Goal: Task Accomplishment & Management: Manage account settings

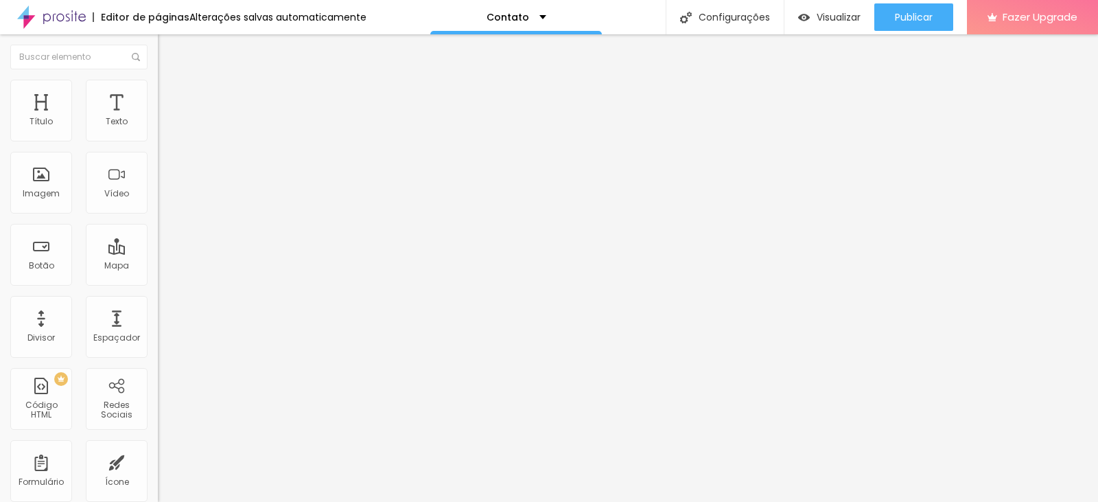
click at [170, 95] on span "Estilo" at bounding box center [180, 89] width 21 height 12
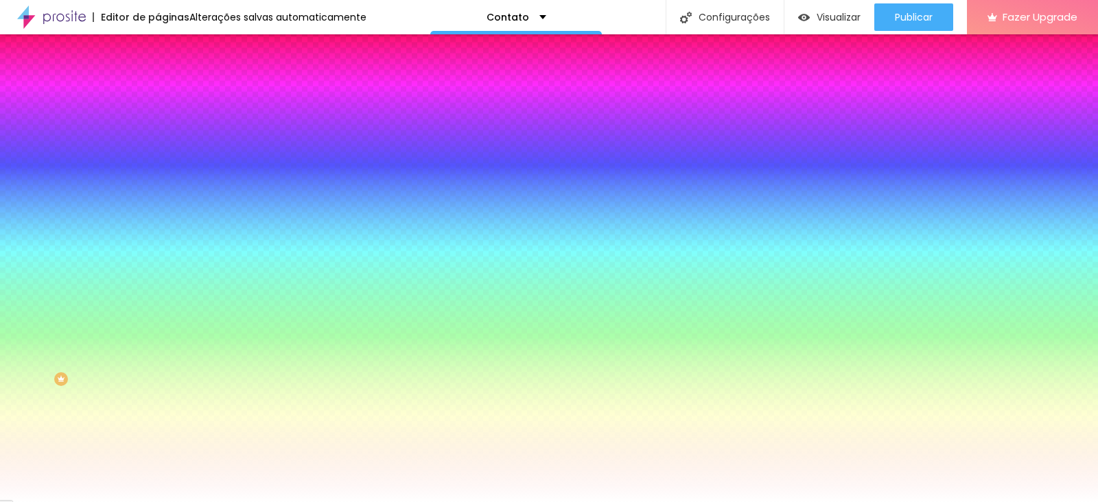
click at [158, 93] on img at bounding box center [164, 99] width 12 height 12
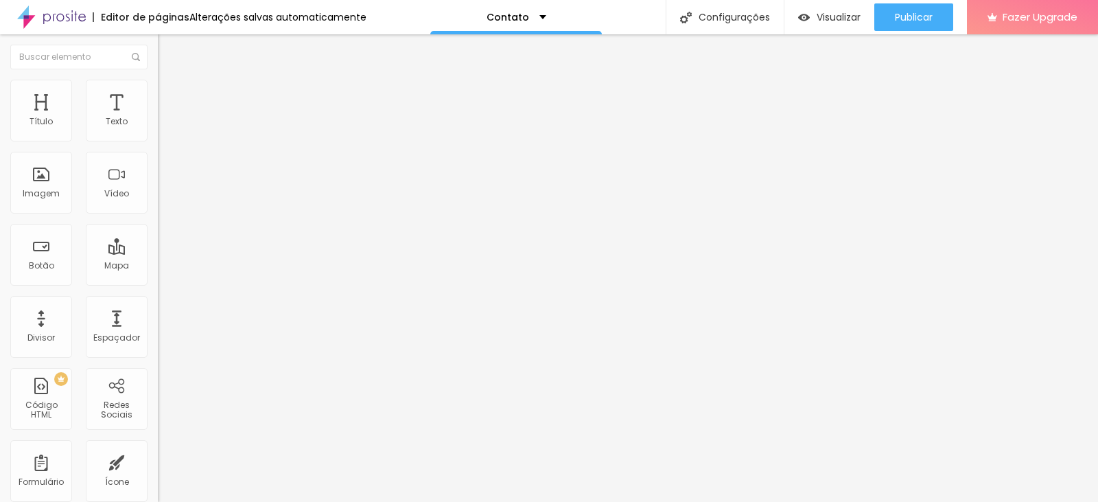
click at [158, 91] on li "Estilo" at bounding box center [237, 87] width 158 height 14
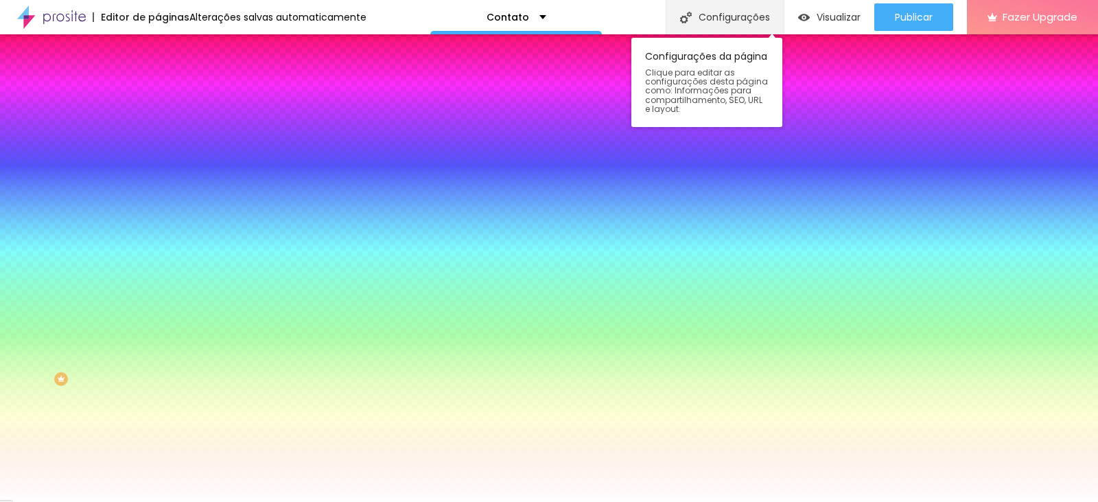
click at [749, 21] on div "Configurações" at bounding box center [725, 17] width 118 height 34
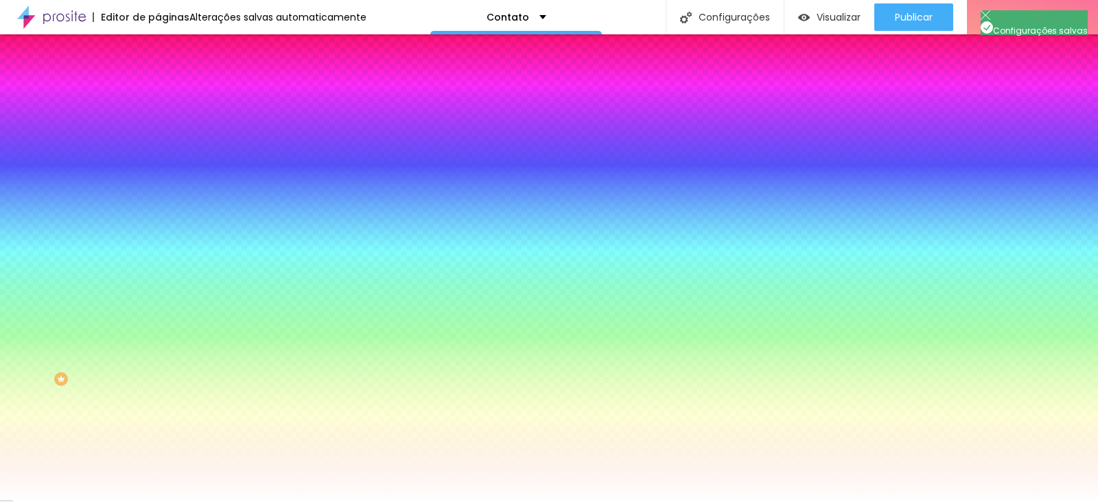
click at [158, 93] on li "Avançado" at bounding box center [237, 100] width 158 height 14
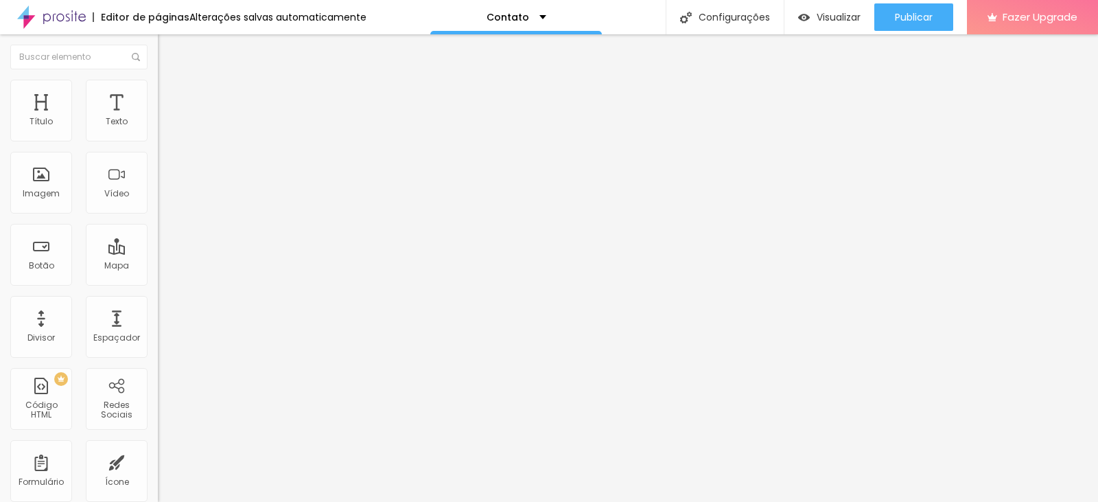
click at [158, 118] on span "Trocar imagem" at bounding box center [195, 112] width 75 height 12
drag, startPoint x: 1020, startPoint y: 46, endPoint x: 392, endPoint y: 179, distance: 641.1
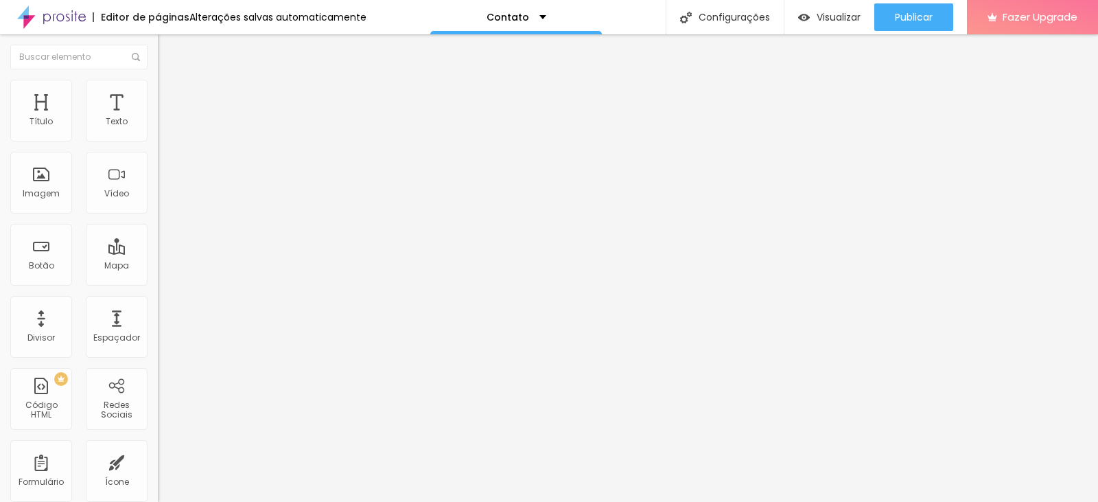
click at [170, 95] on span "Estilo" at bounding box center [180, 89] width 21 height 12
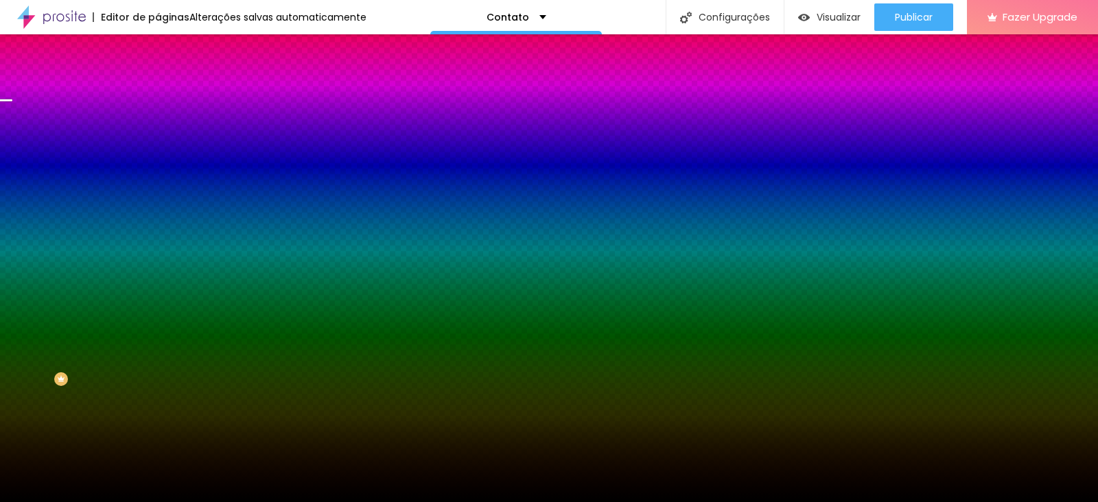
click at [158, 126] on span "Trocar imagem" at bounding box center [195, 121] width 75 height 12
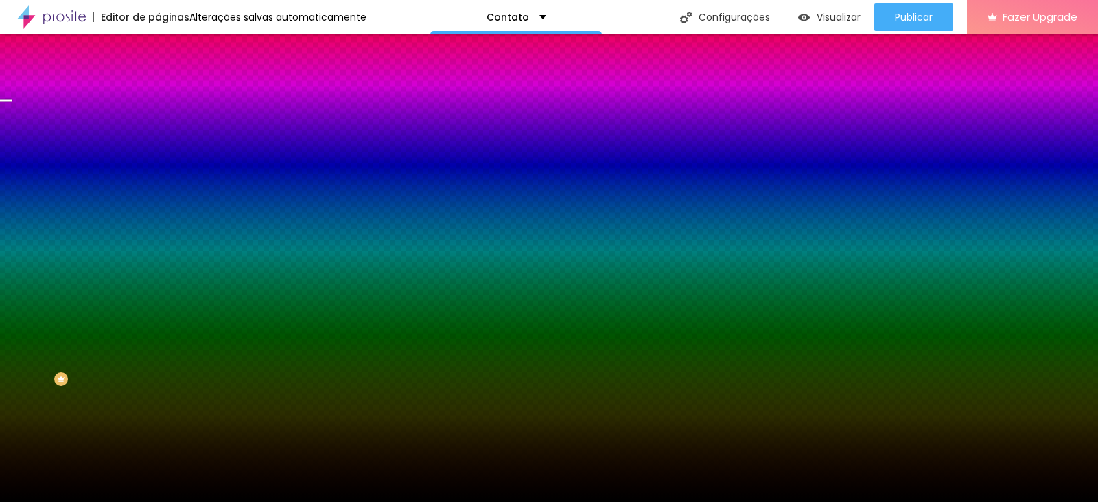
click at [158, 126] on span "Trocar imagem" at bounding box center [195, 121] width 75 height 12
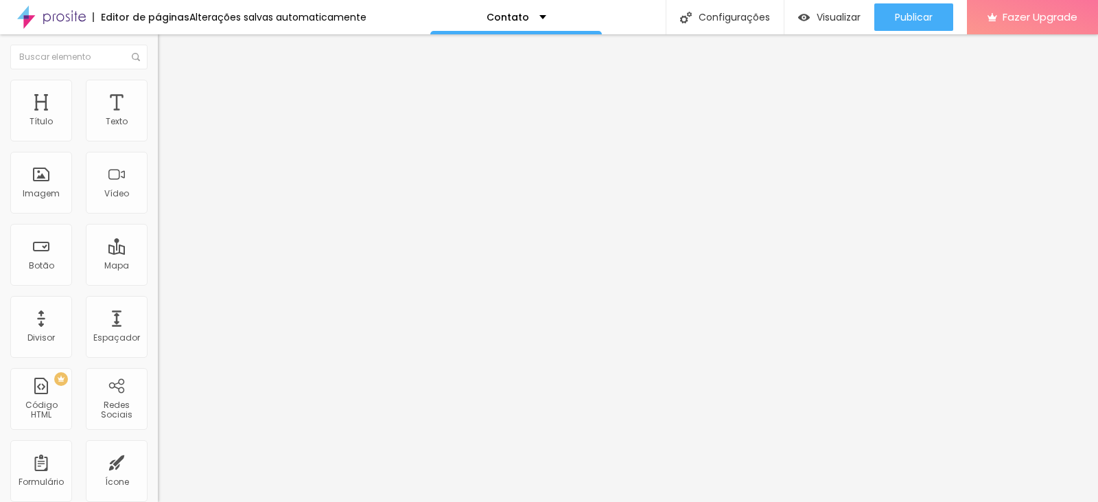
click at [158, 285] on img at bounding box center [163, 290] width 10 height 10
click at [158, 277] on div "Instagram" at bounding box center [237, 281] width 158 height 8
click at [158, 467] on input "https://" at bounding box center [240, 474] width 165 height 14
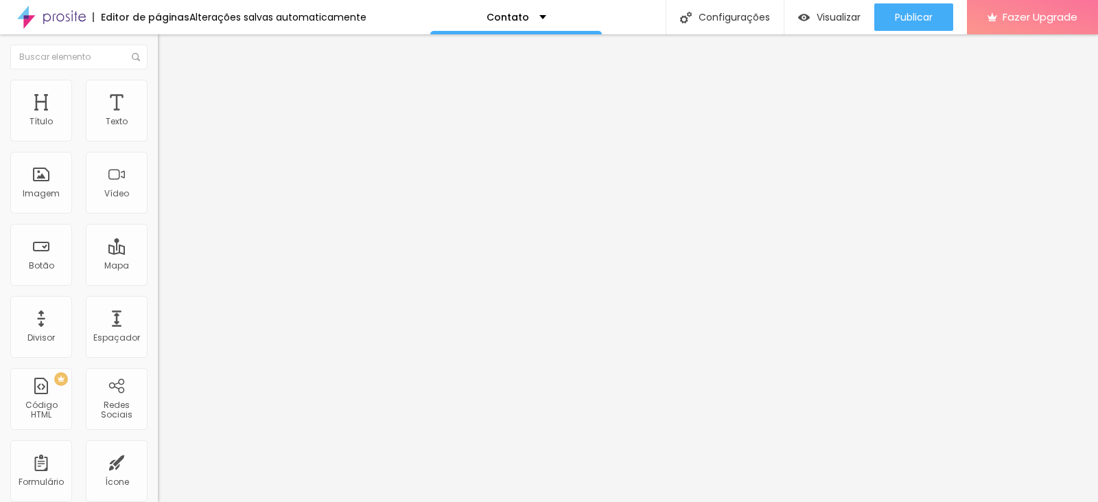
click at [158, 467] on input "https://" at bounding box center [240, 474] width 165 height 14
paste input "https://www.instagram.com/pettersoncarvalhofotografia/"
type input "https://www.instagram.com/pettersoncarvalhofotografia/"
click at [158, 334] on div "Editar Redes Sociais Conteúdo Estilo Avançado Instagram Rede social Instagram E…" at bounding box center [237, 267] width 158 height 467
click at [158, 80] on img at bounding box center [164, 86] width 12 height 12
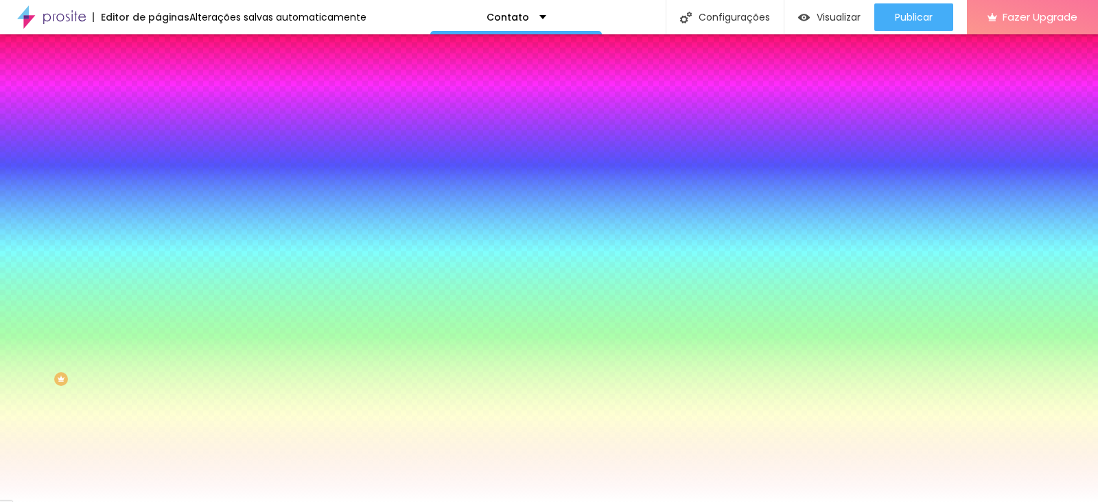
click at [158, 93] on li "Avançado" at bounding box center [237, 100] width 158 height 14
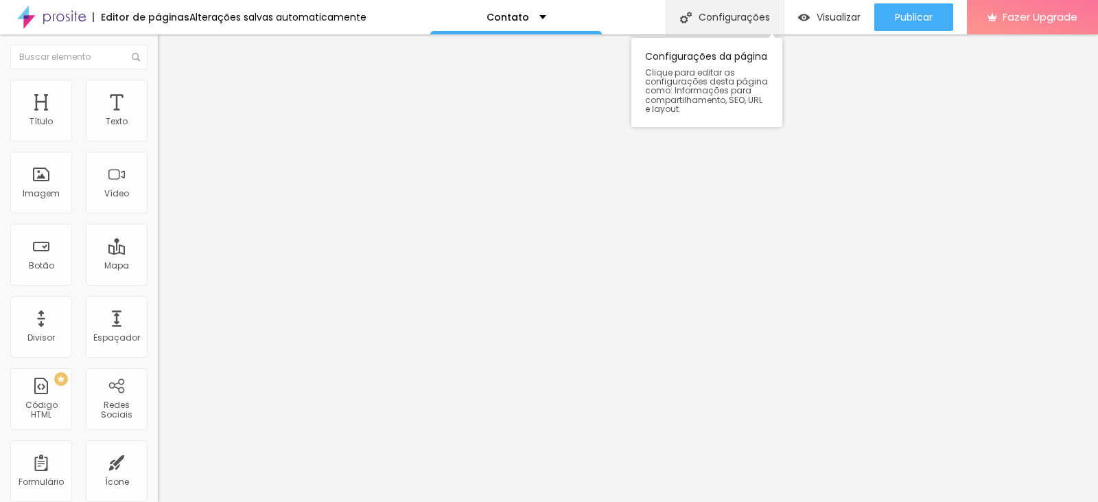
click at [729, 24] on div "Configurações" at bounding box center [725, 17] width 118 height 34
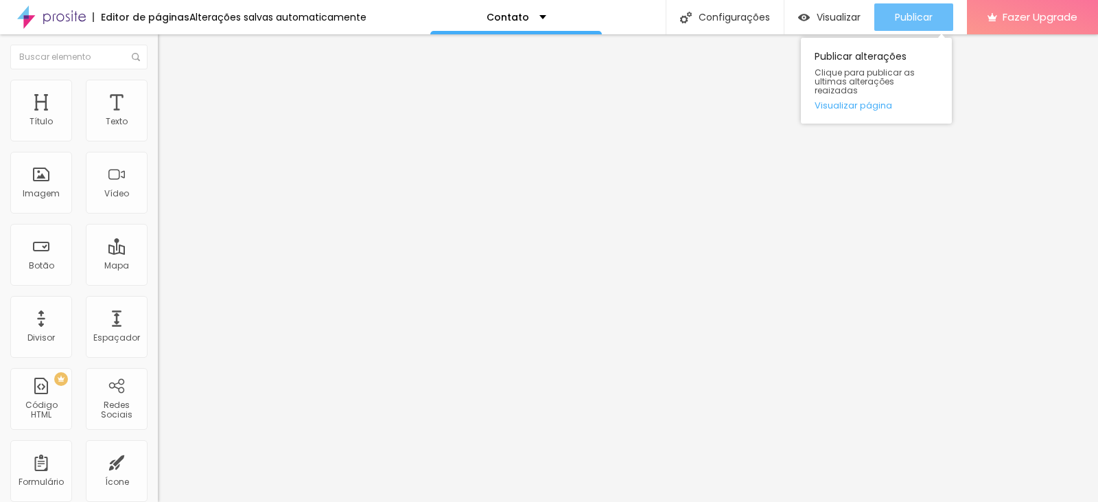
click at [915, 17] on span "Publicar" at bounding box center [914, 17] width 38 height 11
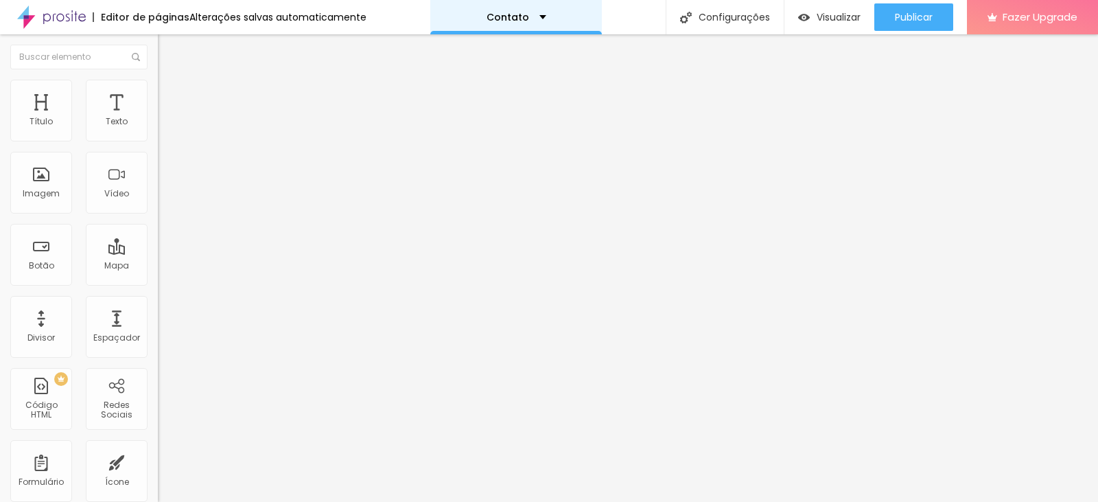
click at [529, 20] on div "Contato" at bounding box center [516, 17] width 60 height 10
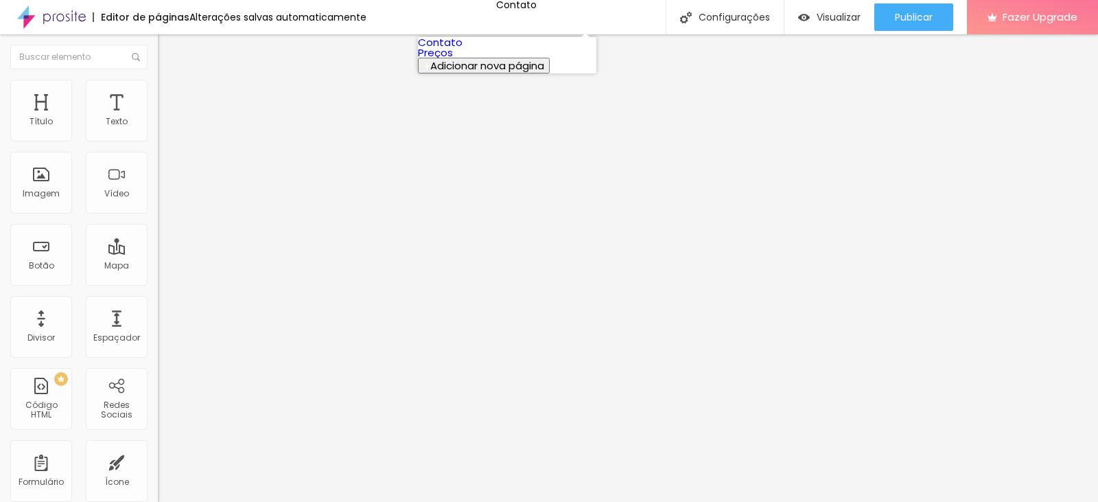
click at [455, 49] on link "Contato" at bounding box center [440, 42] width 45 height 14
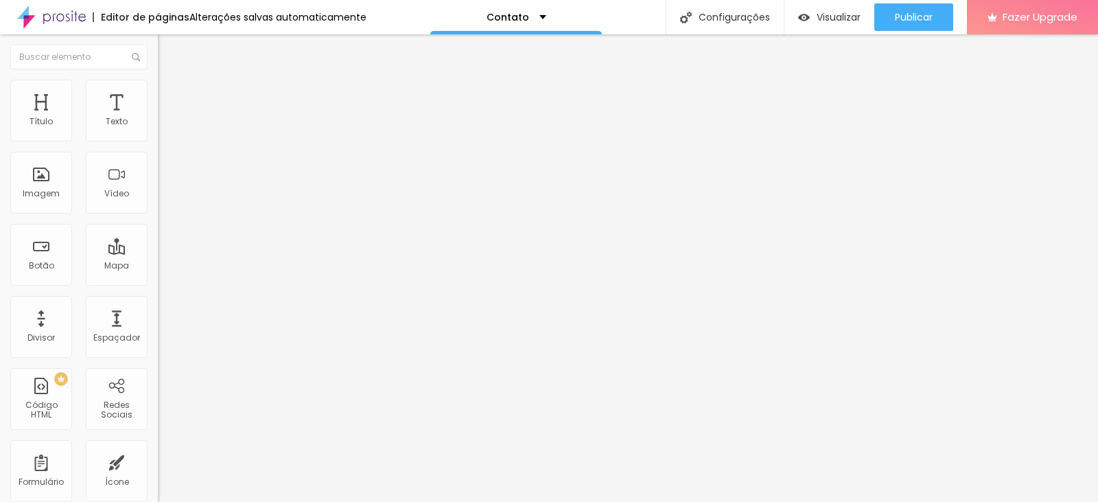
click at [58, 15] on img at bounding box center [51, 17] width 69 height 34
click at [158, 139] on div "Contato" at bounding box center [237, 126] width 158 height 23
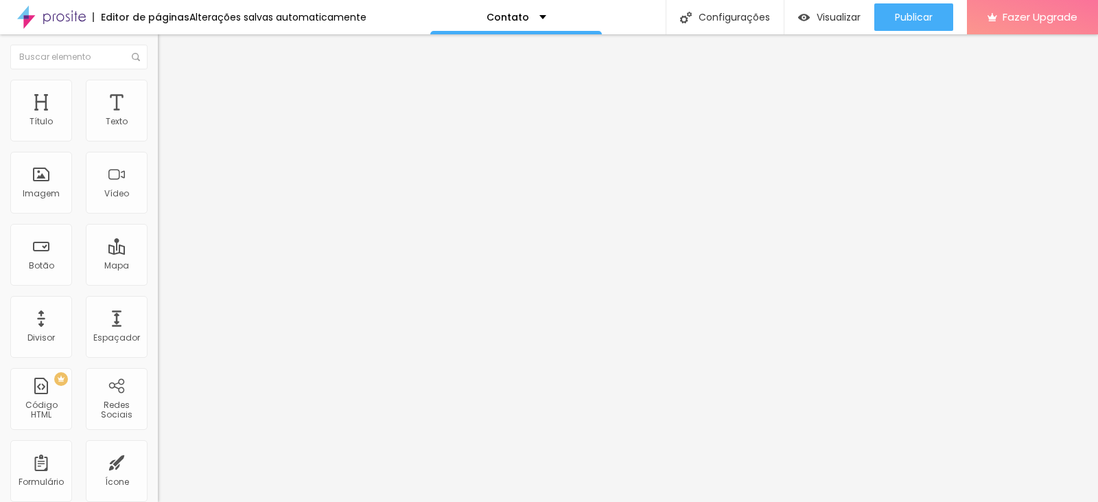
drag, startPoint x: 398, startPoint y: 399, endPoint x: 342, endPoint y: 400, distance: 55.6
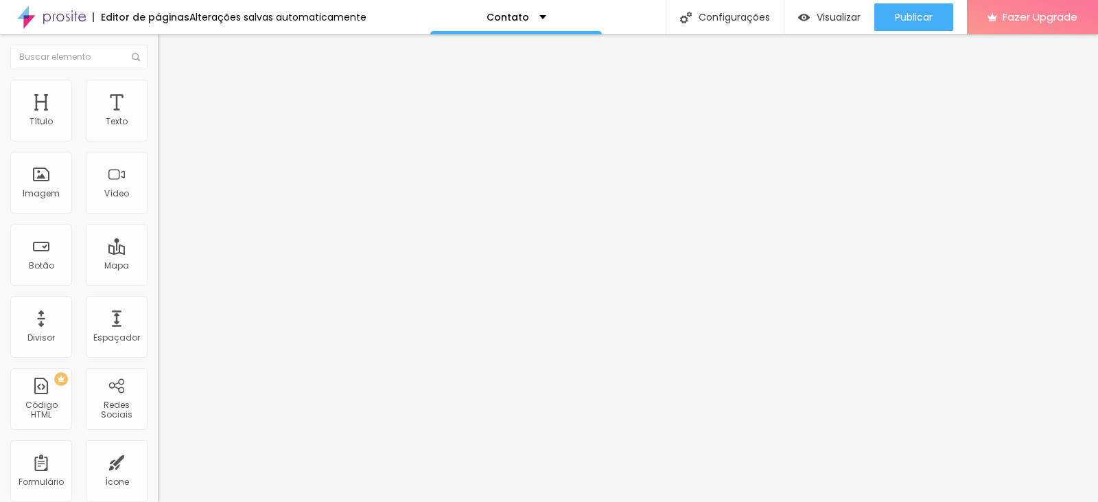
type input "Tipo de Evento"
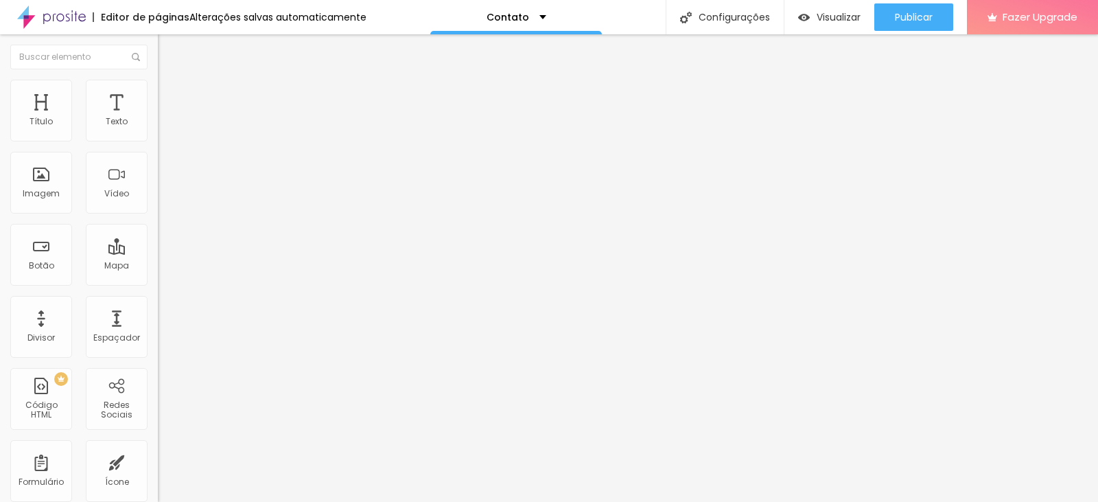
type input "Contato"
click at [167, 134] on div "Contato" at bounding box center [237, 127] width 140 height 12
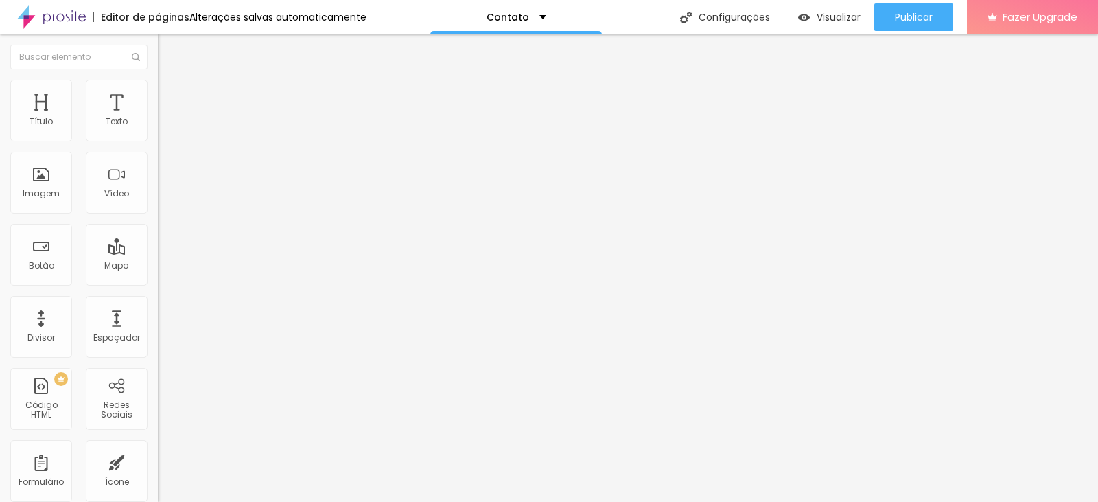
click at [167, 134] on div "Contato" at bounding box center [237, 127] width 140 height 12
click at [84, 501] on div "Contato" at bounding box center [68, 511] width 130 height 8
click at [167, 134] on div "Contato" at bounding box center [237, 127] width 140 height 12
click at [158, 139] on div "Contato" at bounding box center [237, 126] width 158 height 23
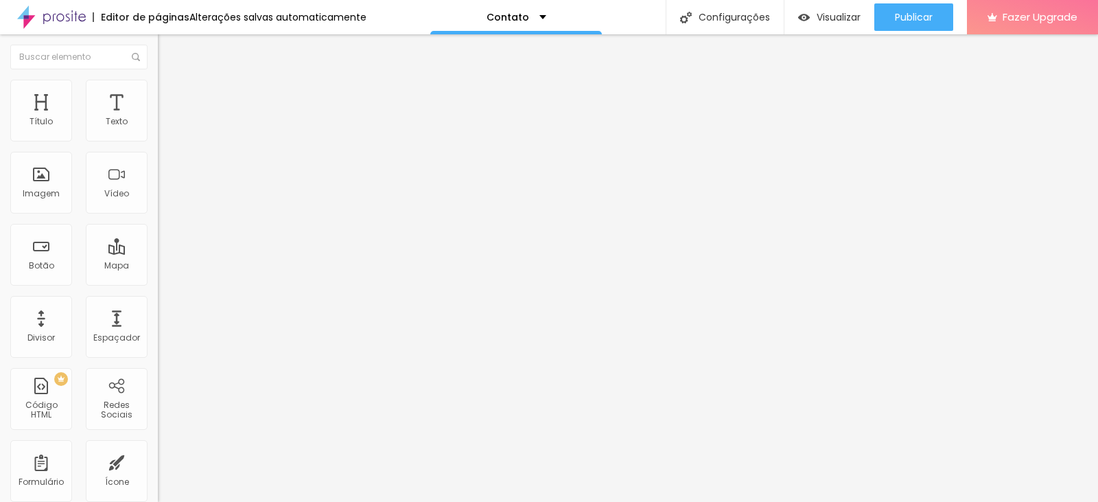
click at [158, 139] on div "Contato" at bounding box center [237, 126] width 158 height 23
type input "Contato"
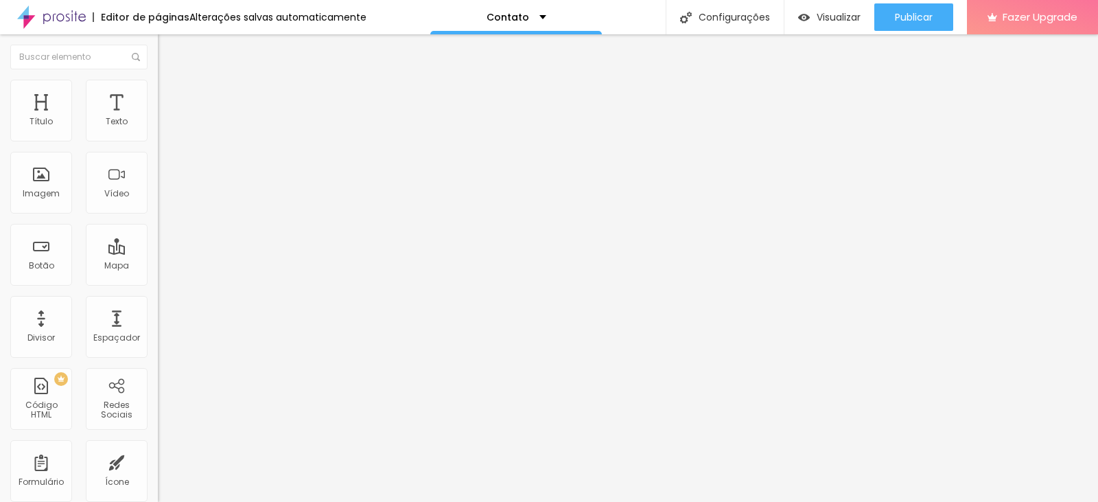
drag, startPoint x: 376, startPoint y: 112, endPoint x: 344, endPoint y: 113, distance: 31.6
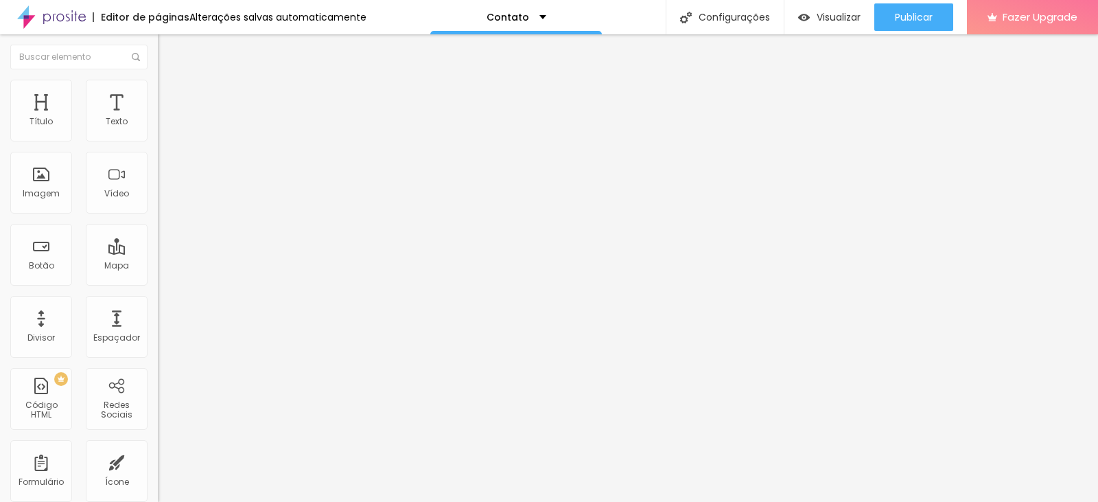
scroll to position [35, 0]
click at [158, 235] on div "Editar Formulário Conteúdo Estilo Avançado Formulário Contato" at bounding box center [237, 267] width 158 height 467
click at [158, 139] on img at bounding box center [162, 143] width 8 height 8
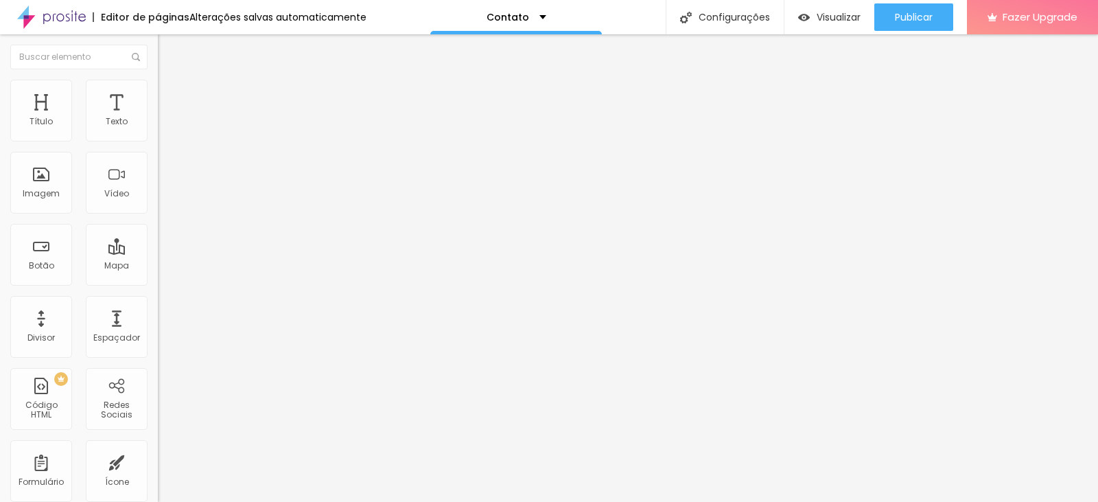
scroll to position [81, 0]
drag, startPoint x: 318, startPoint y: 258, endPoint x: 311, endPoint y: 208, distance: 50.6
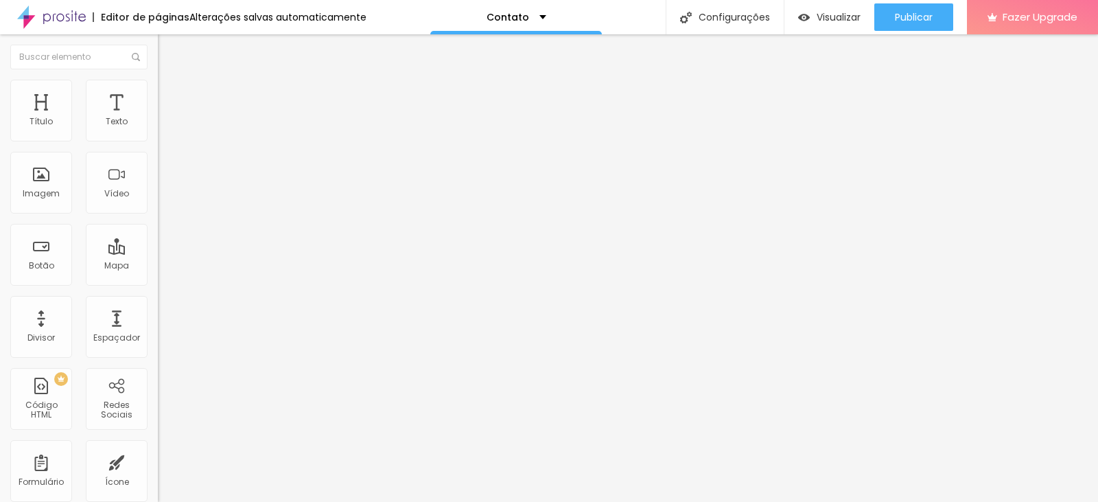
scroll to position [150, 0]
drag, startPoint x: 455, startPoint y: 292, endPoint x: 333, endPoint y: 288, distance: 122.2
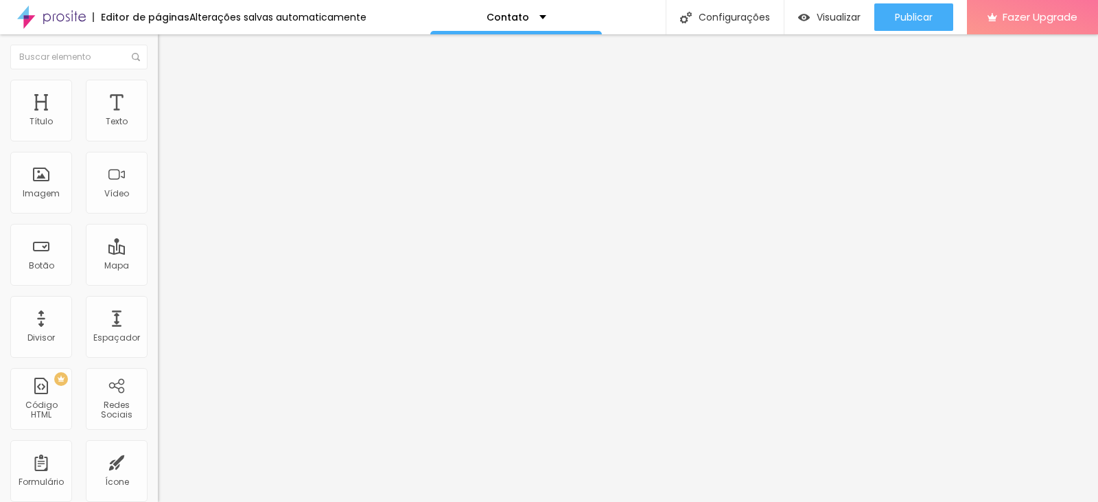
type input "t"
type input "Tipo de Evento"
drag, startPoint x: 447, startPoint y: 357, endPoint x: 323, endPoint y: 381, distance: 126.5
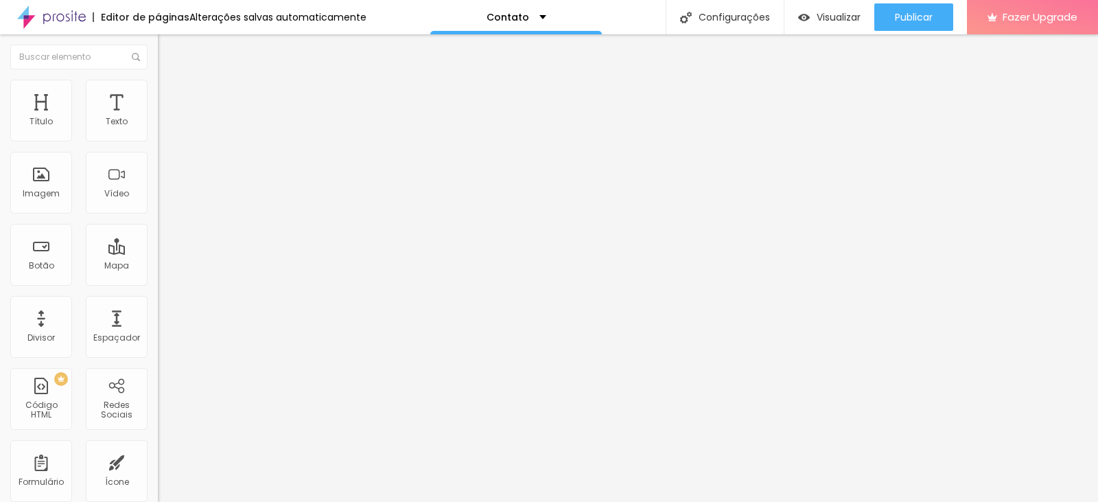
type input "15 Anos"
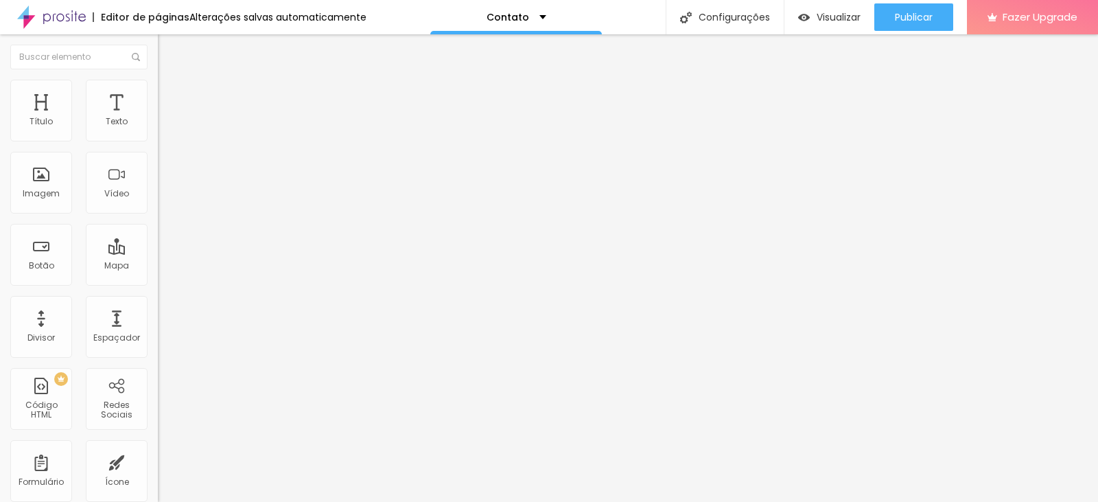
type input "Casamento"
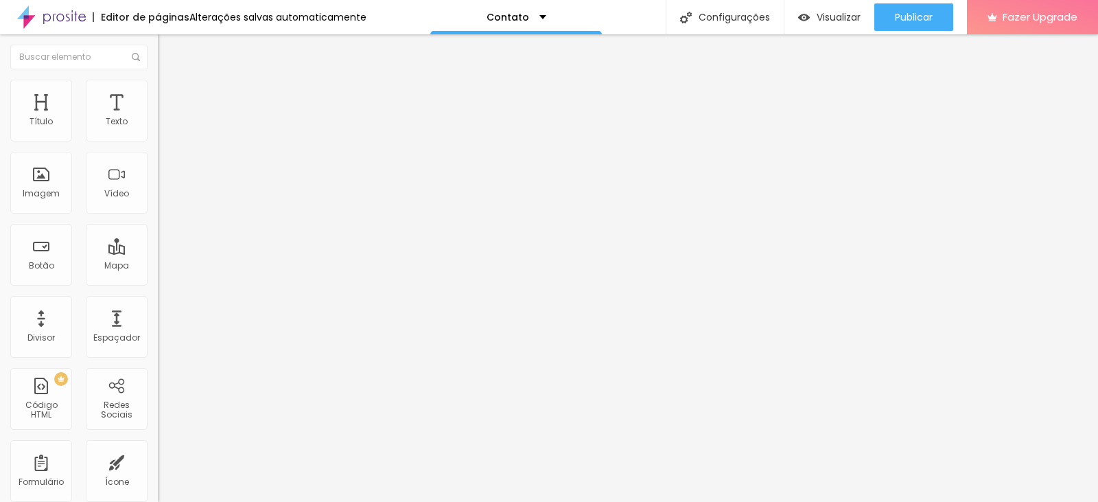
type input "Outros"
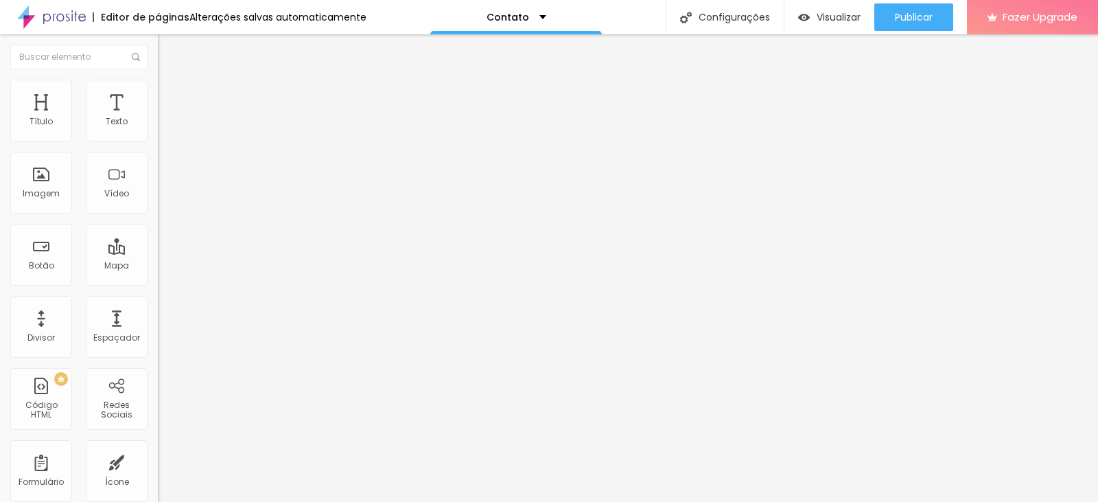
scroll to position [12, 0]
drag, startPoint x: 319, startPoint y: 329, endPoint x: 326, endPoint y: 271, distance: 58.0
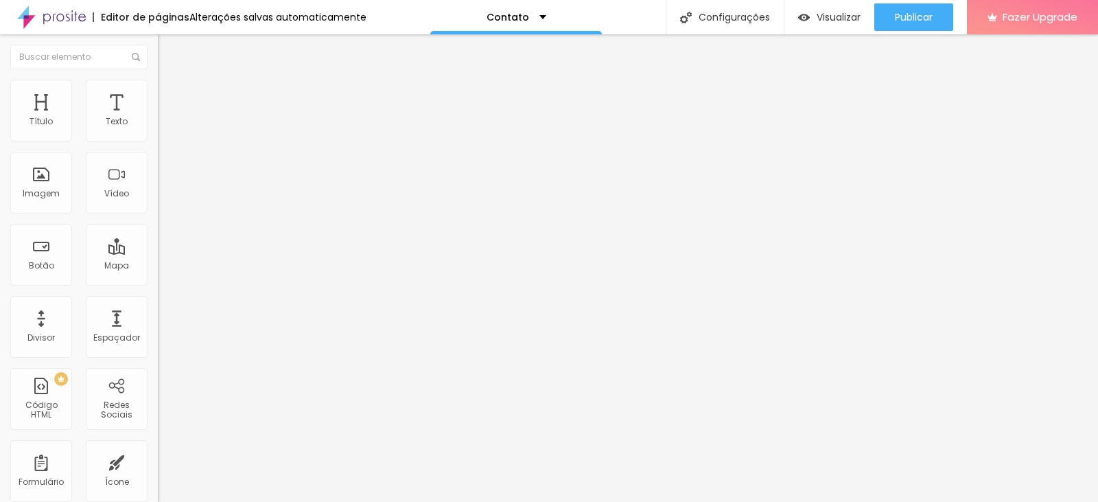
scroll to position [81, 0]
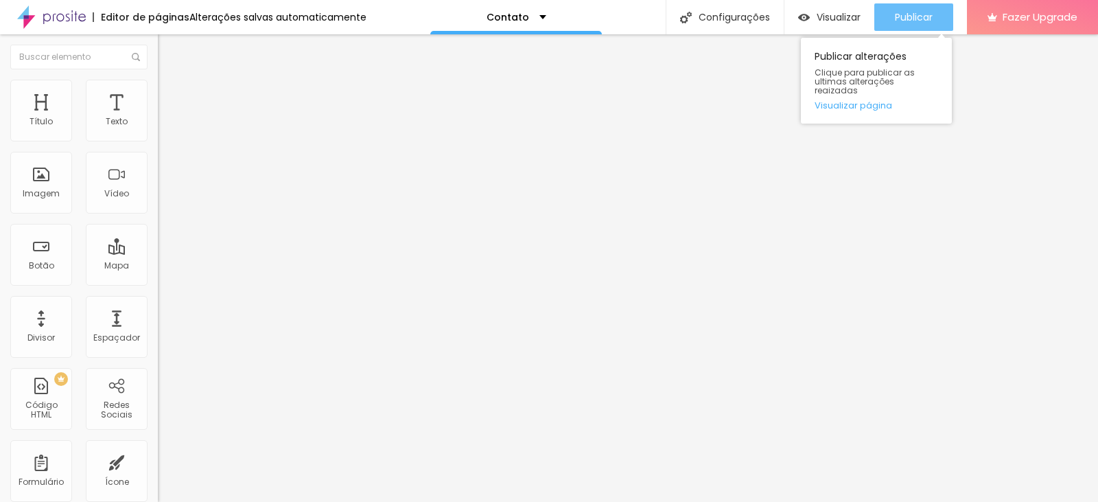
click at [906, 14] on span "Publicar" at bounding box center [914, 17] width 38 height 11
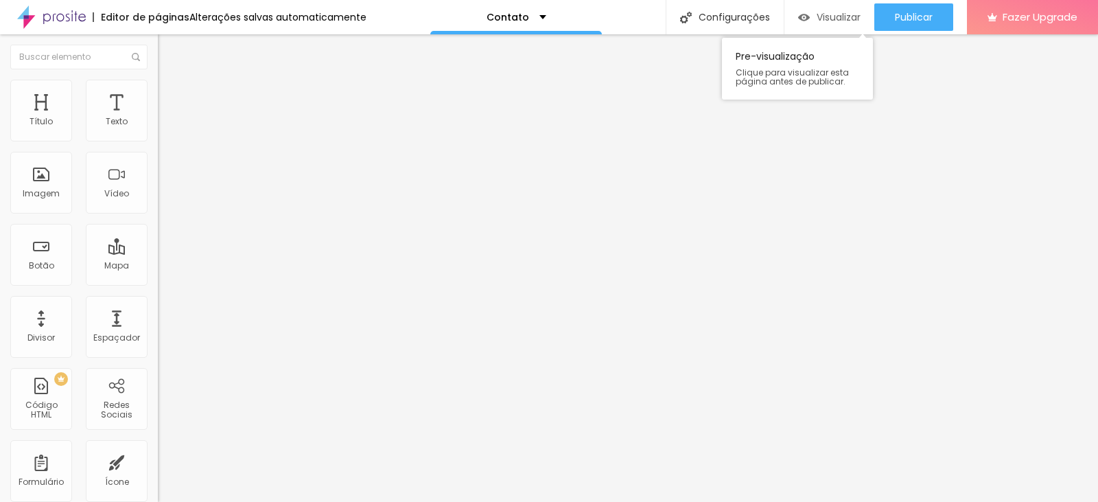
click at [832, 18] on span "Visualizar" at bounding box center [838, 17] width 44 height 11
click at [158, 118] on span "Trocar imagem" at bounding box center [195, 112] width 75 height 12
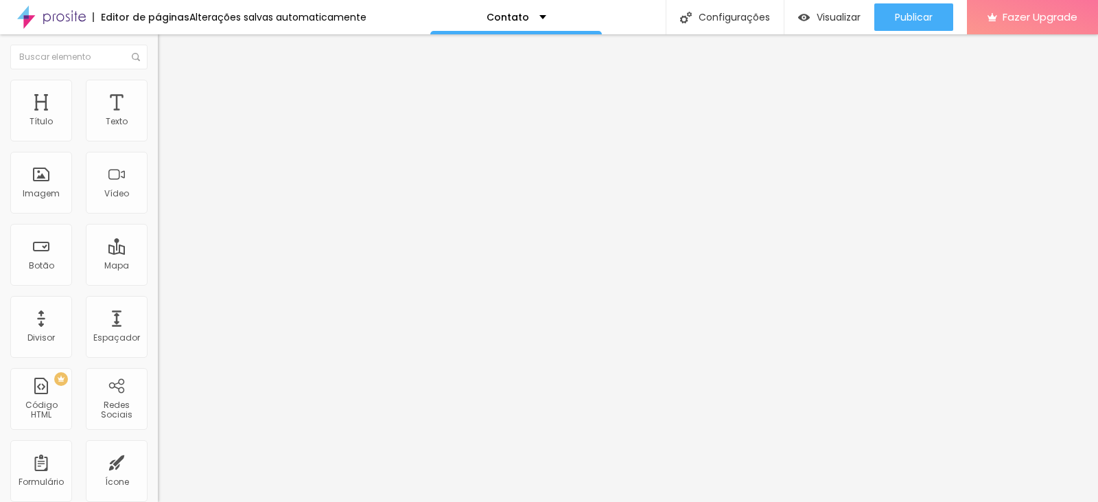
click at [534, 16] on div "Contato" at bounding box center [516, 17] width 60 height 10
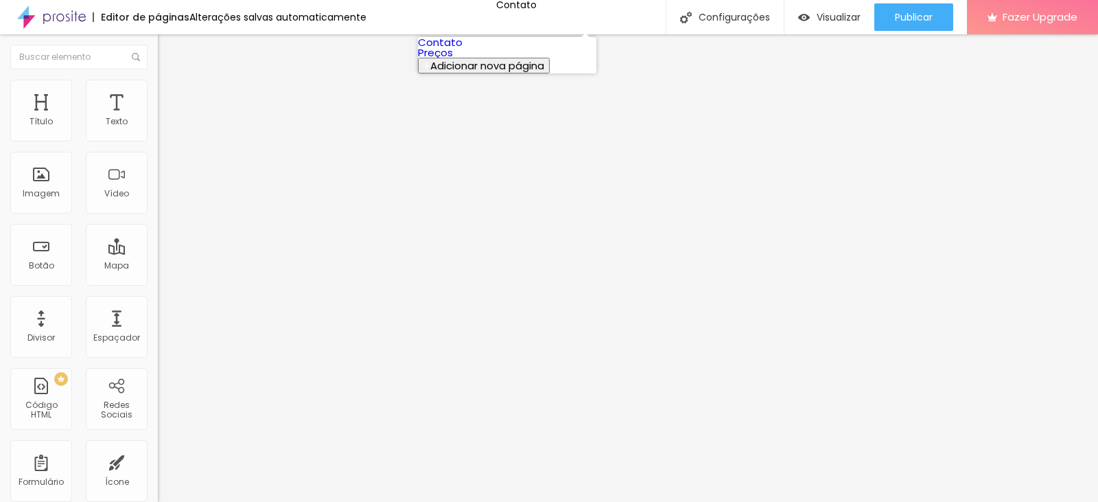
click at [504, 73] on span "Adicionar nova página" at bounding box center [487, 65] width 114 height 14
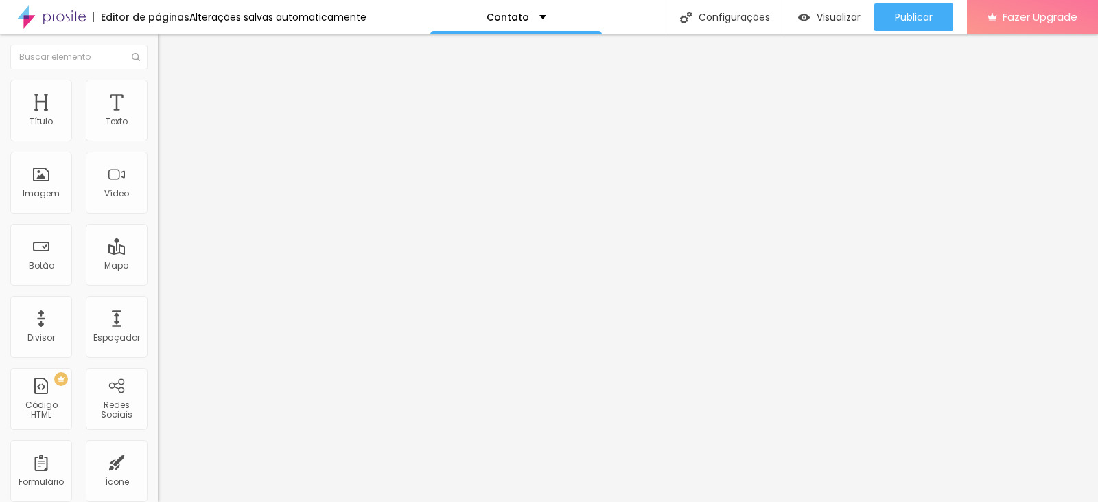
type input "Sobre"
click at [517, 20] on div "Sobre" at bounding box center [516, 17] width 47 height 10
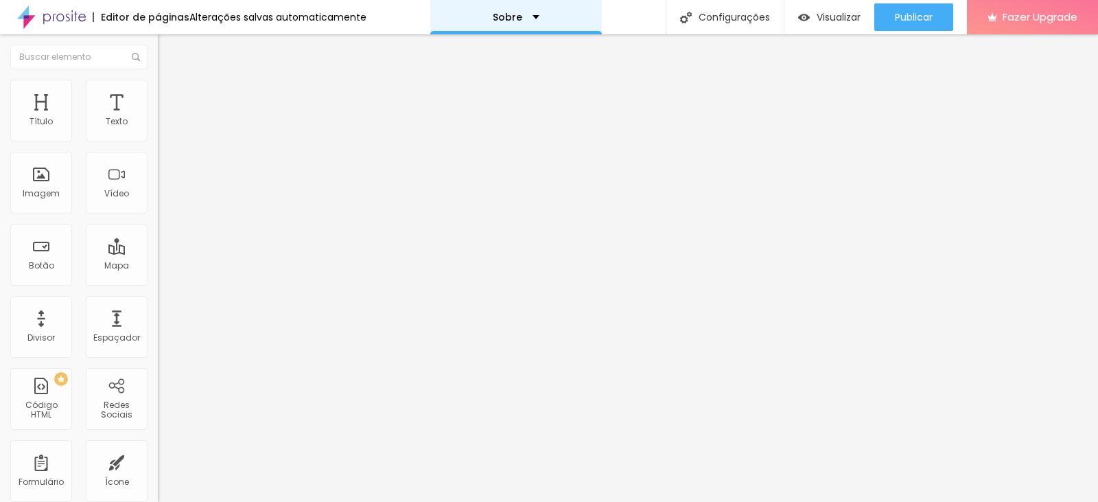
click at [502, 20] on p "Sobre" at bounding box center [508, 17] width 30 height 10
click at [71, 16] on img at bounding box center [51, 17] width 69 height 34
click at [158, 118] on span "Adicionar imagem" at bounding box center [202, 112] width 89 height 12
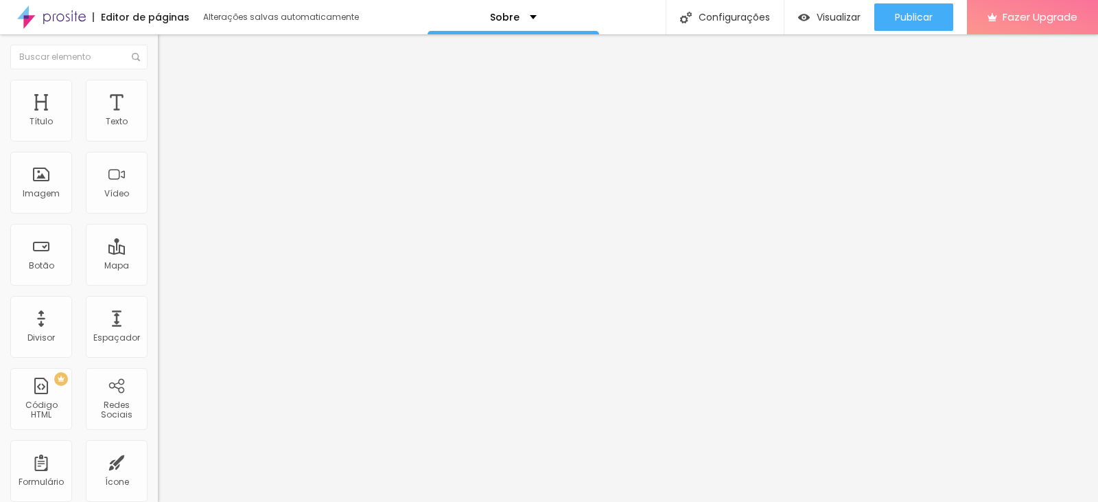
click at [158, 118] on span "Trocar imagem" at bounding box center [195, 112] width 75 height 12
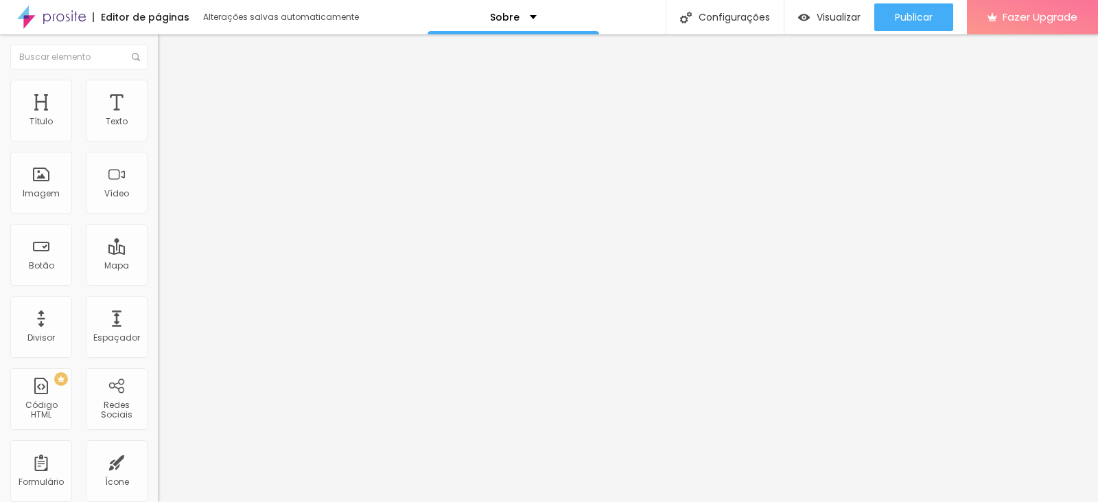
click at [158, 93] on img at bounding box center [164, 99] width 12 height 12
click at [170, 95] on span "Estilo" at bounding box center [180, 89] width 21 height 12
click at [158, 139] on input "text" at bounding box center [240, 132] width 165 height 14
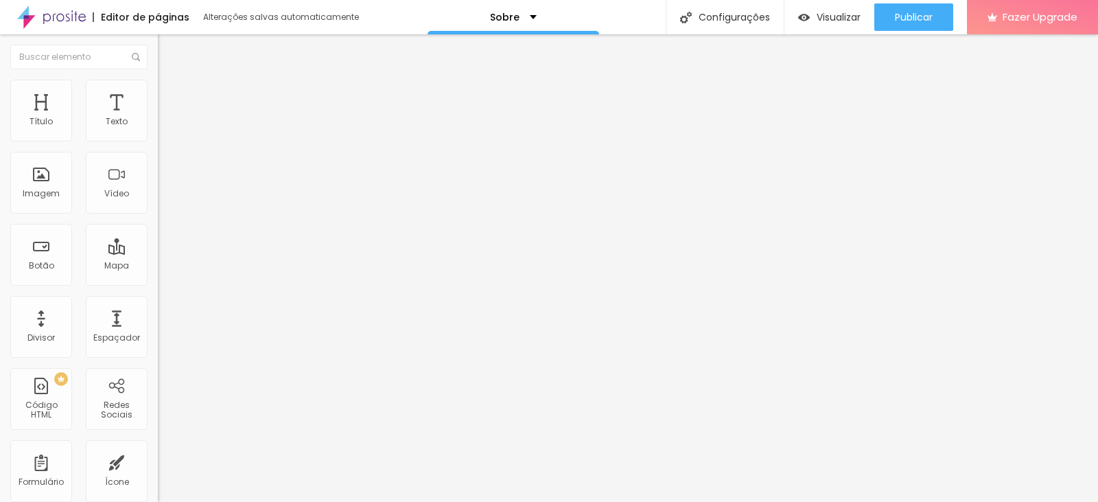
paste input "Fotógrafo profissional Petterson Carvalho, especialista em casamentos e debutan…"
type input "Fotógrafo profissional Petterson Carvalho, especialista em casamentos e debutan…"
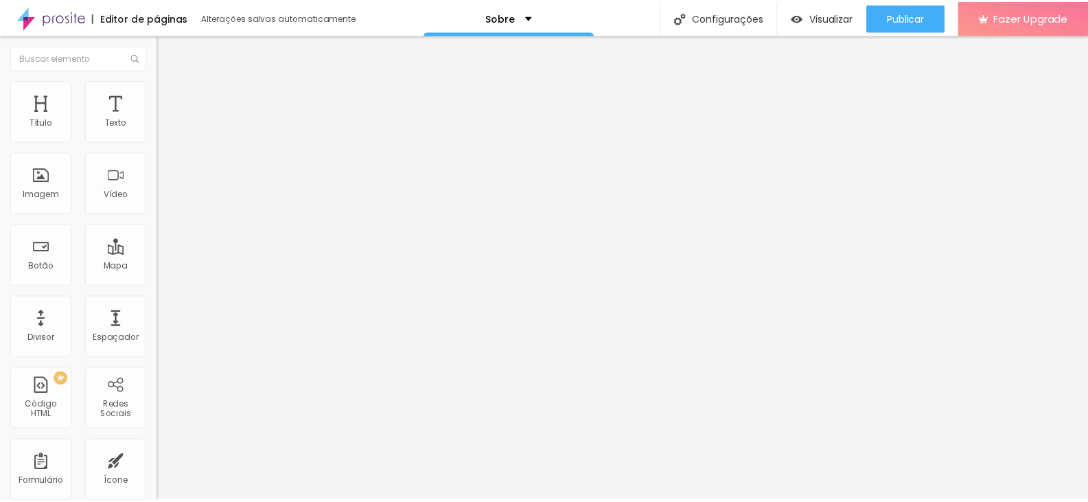
scroll to position [0, 0]
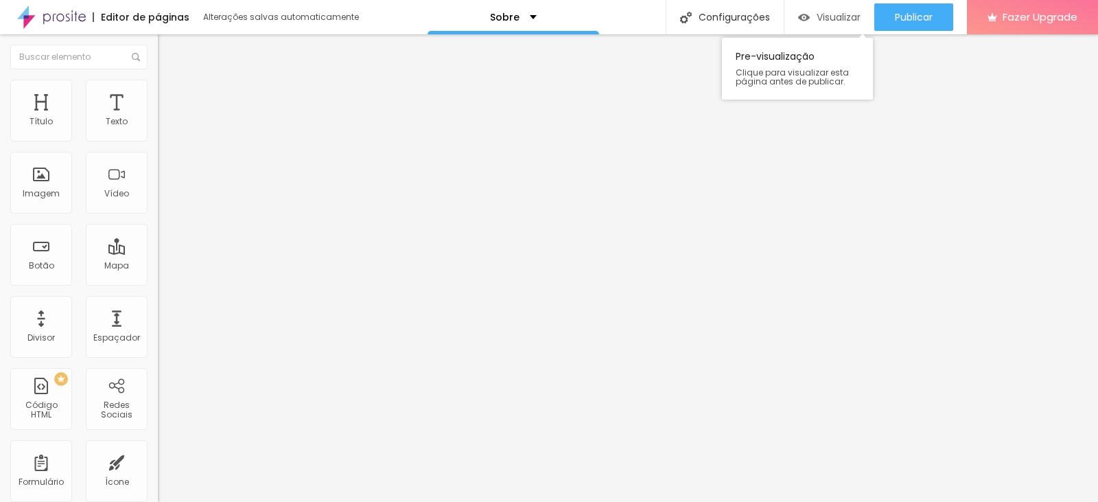
click at [838, 15] on span "Visualizar" at bounding box center [838, 17] width 44 height 11
click at [168, 51] on img "button" at bounding box center [173, 50] width 11 height 11
click at [816, 16] on span "Visualizar" at bounding box center [838, 17] width 44 height 11
click at [170, 94] on span "Avançado" at bounding box center [192, 89] width 45 height 12
type input "15"
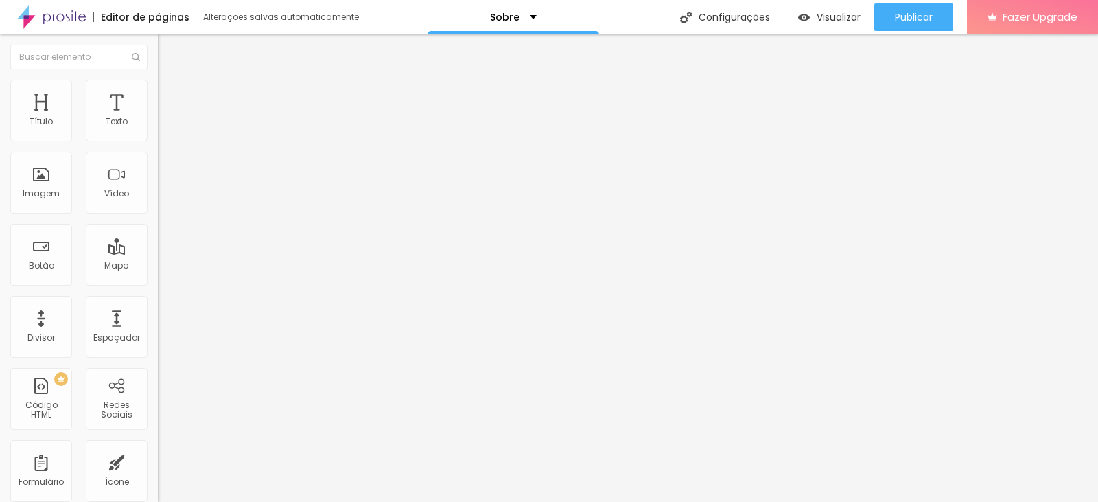
type input "15"
type input "16"
type input "17"
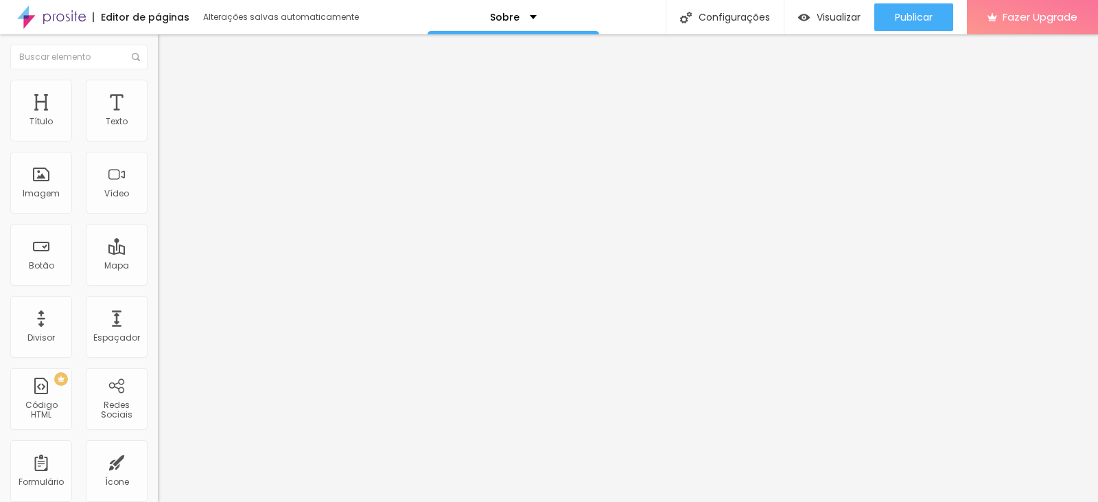
type input "19"
type input "20"
type input "23"
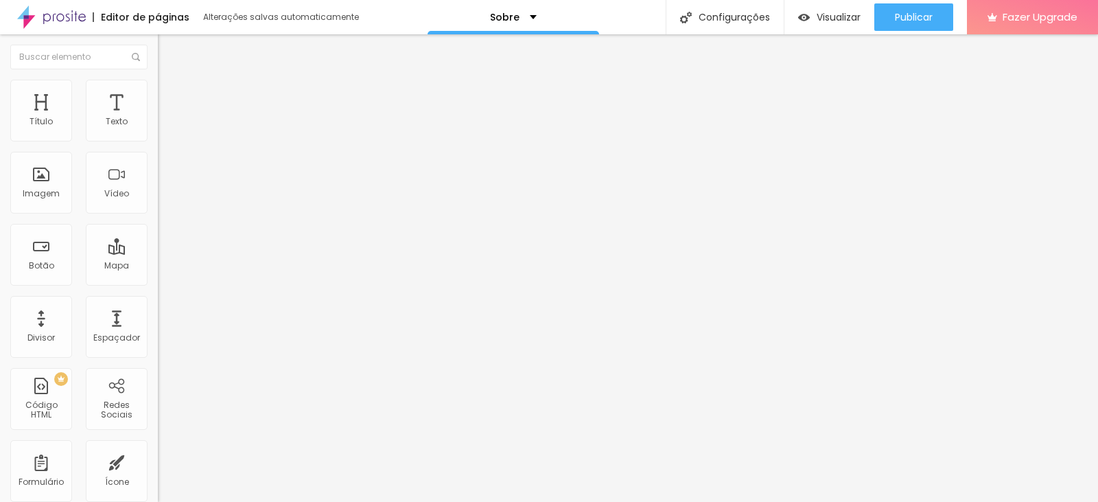
type input "23"
type input "27"
type input "29"
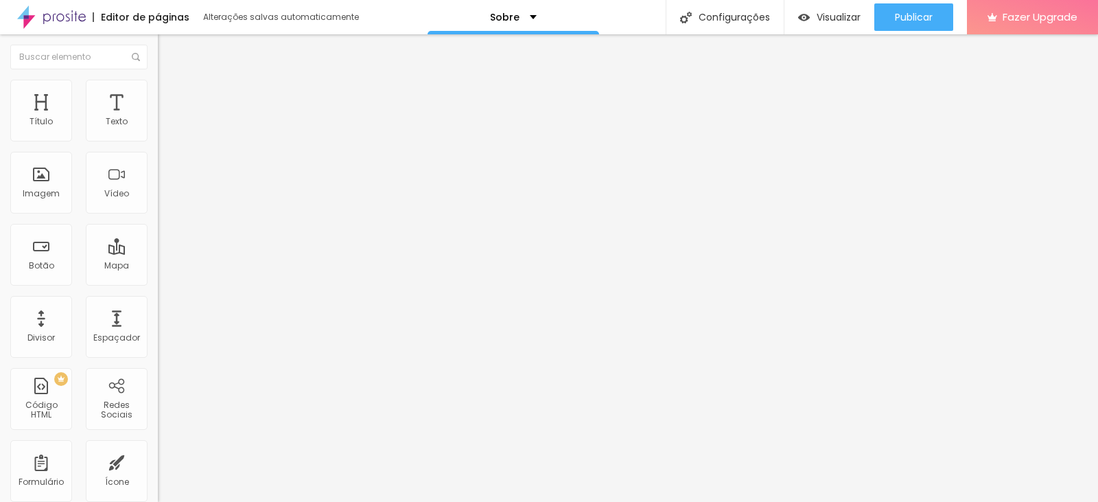
type input "32"
type input "34"
type input "36"
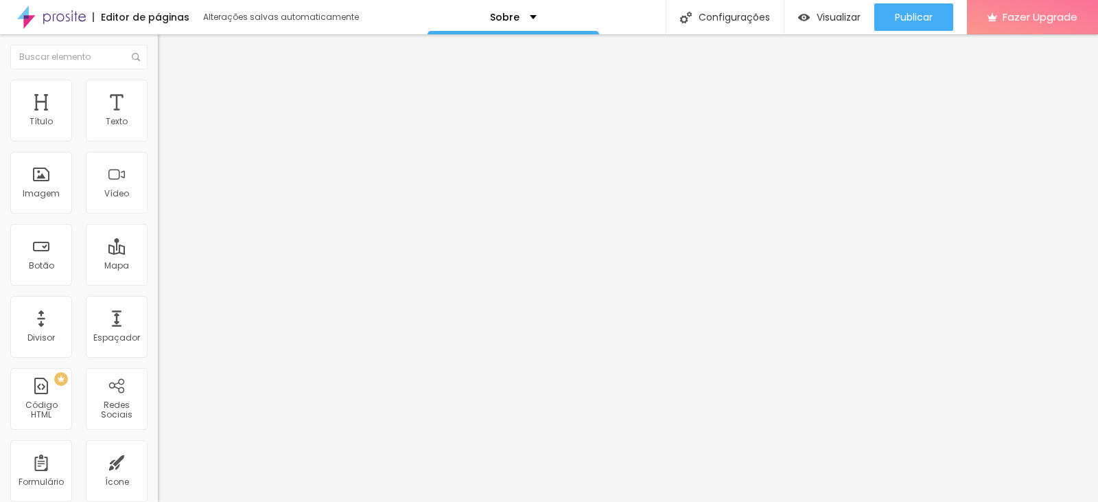
type input "36"
type input "38"
type input "41"
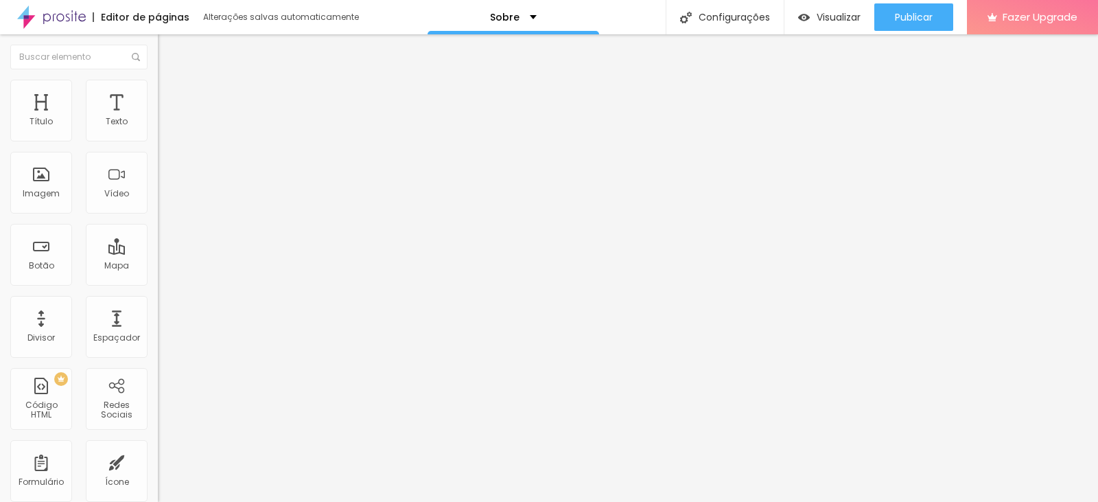
type input "42"
type input "44"
type input "50"
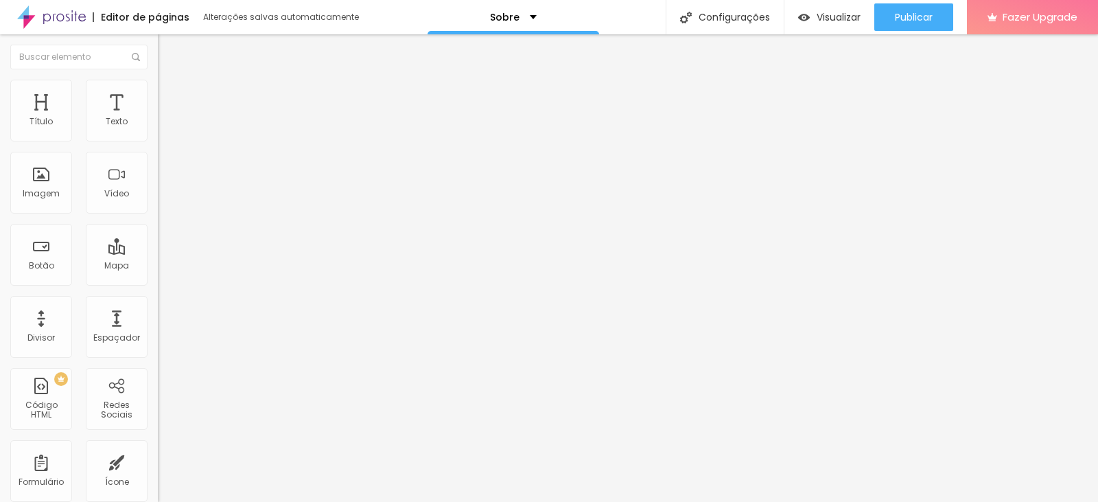
type input "50"
type input "56"
type input "55"
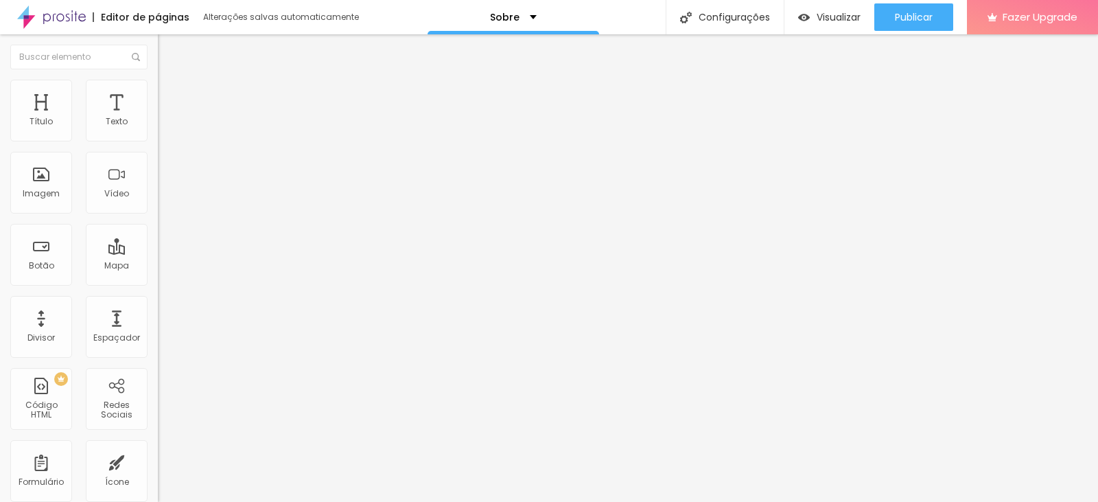
type input "53"
type input "52"
type input "50"
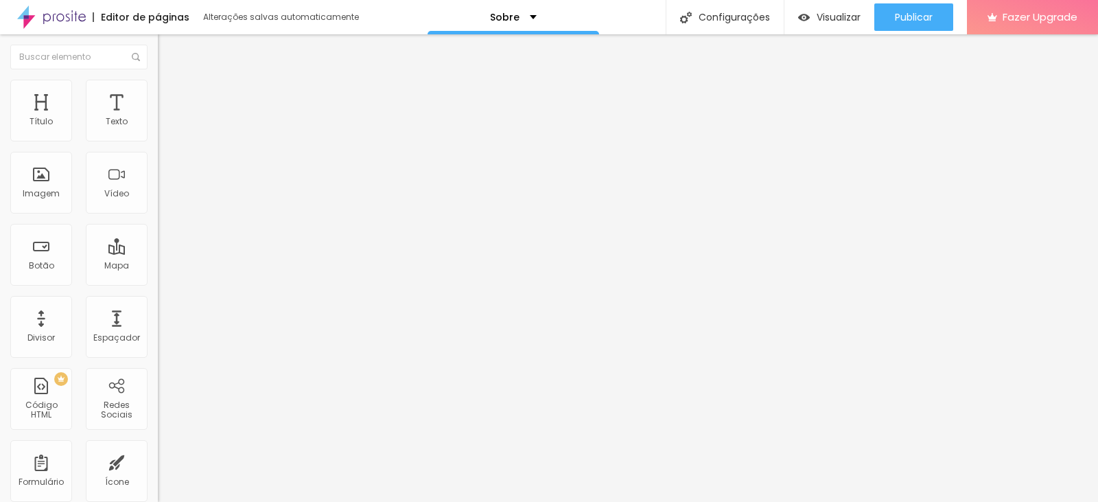
type input "50"
type input "49"
type input "48"
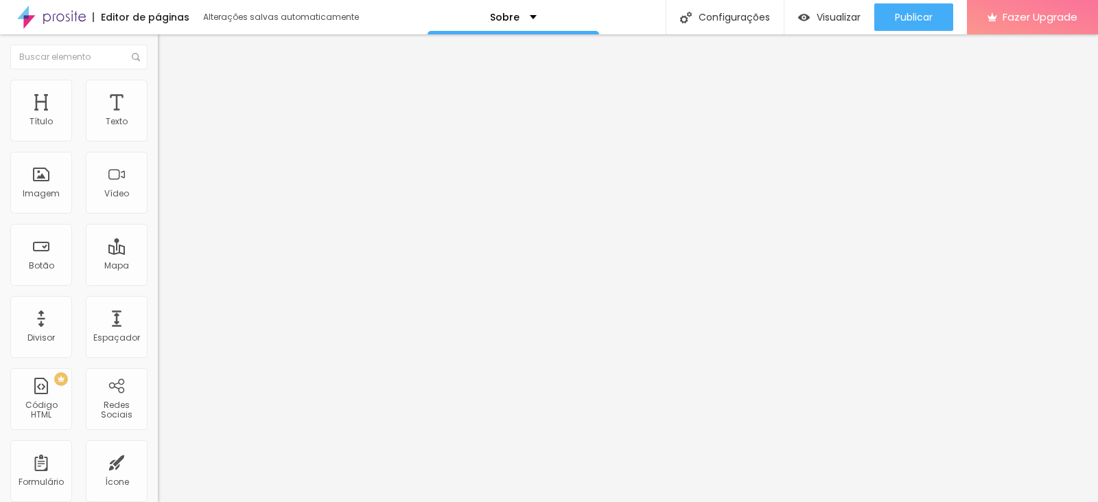
drag, startPoint x: 42, startPoint y: 135, endPoint x: 67, endPoint y: 134, distance: 25.4
type input "48"
click at [158, 252] on input "range" at bounding box center [202, 257] width 89 height 11
type input "7"
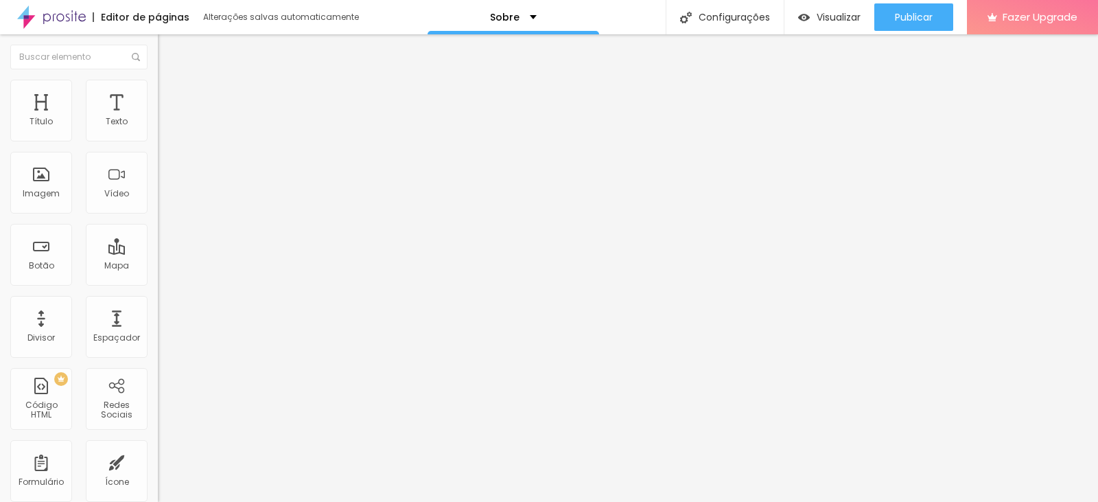
type input "8"
type input "9"
type input "10"
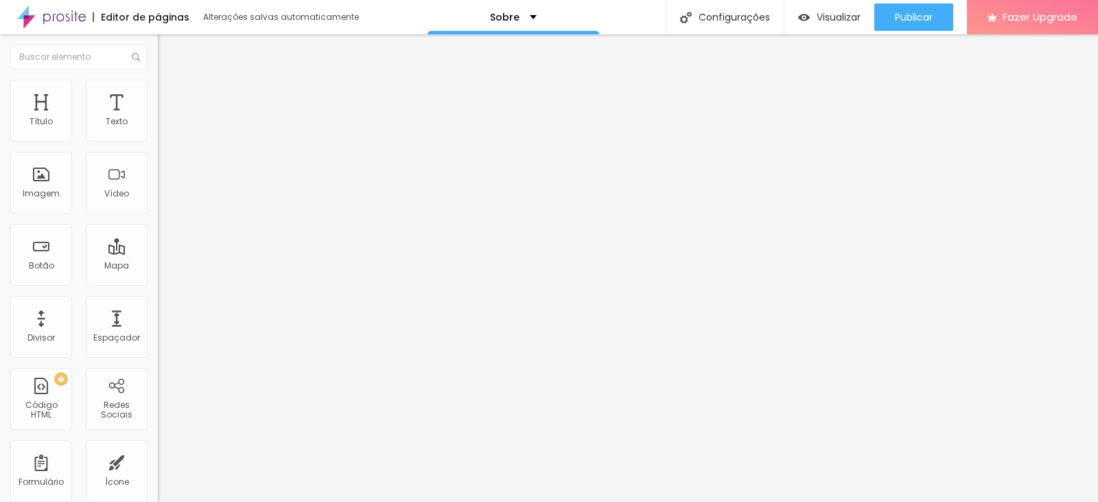
type input "10"
type input "12"
type input "13"
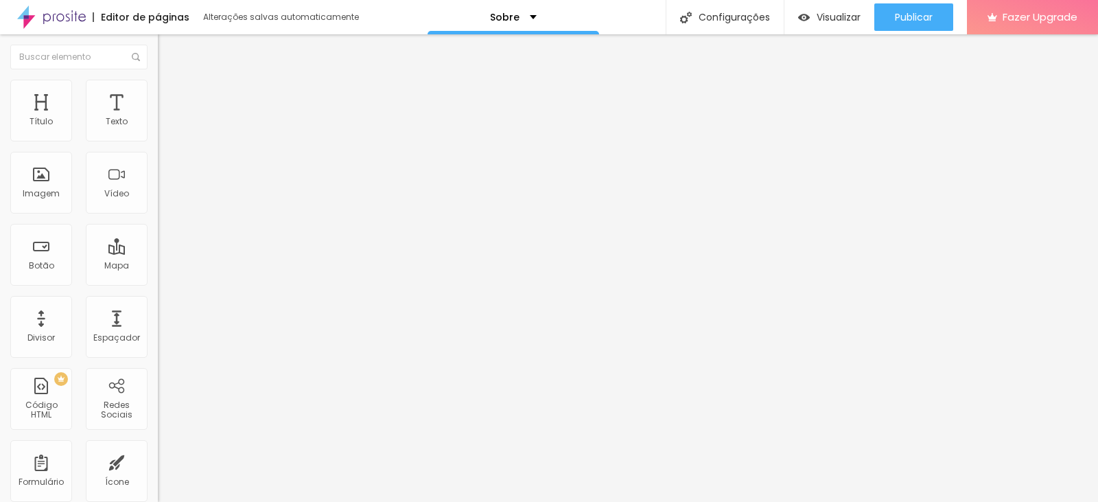
type input "14"
type input "16"
type input "18"
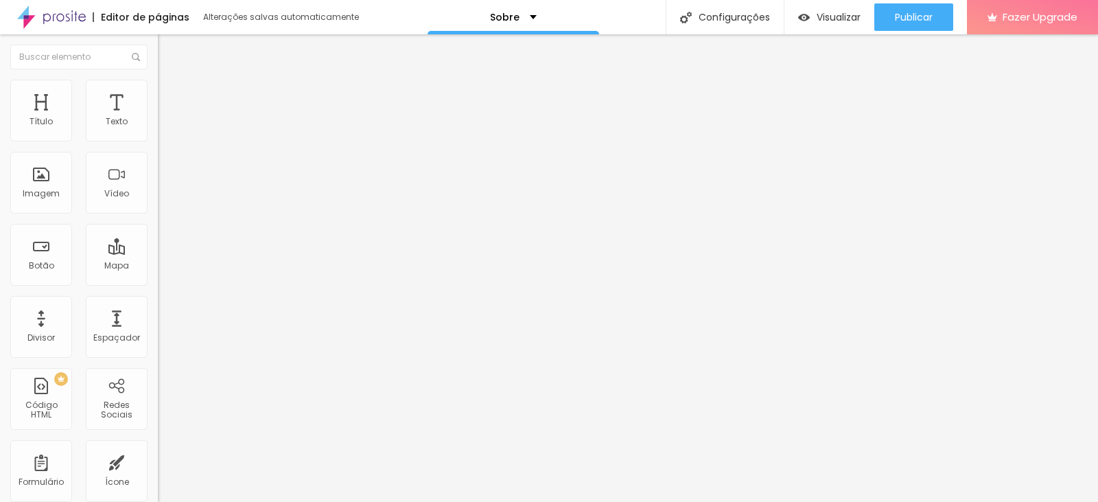
type input "18"
type input "19"
type input "21"
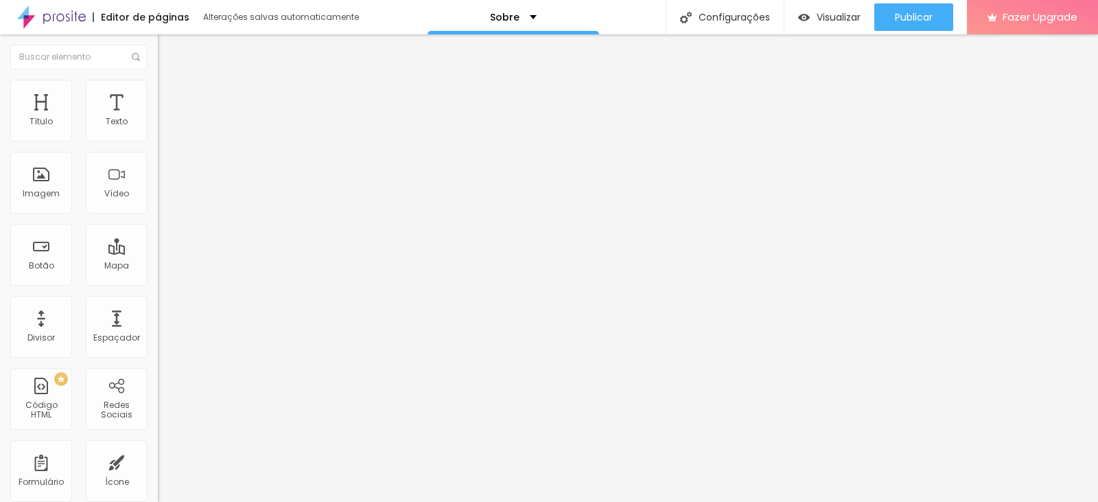
type input "23"
type input "25"
type input "27"
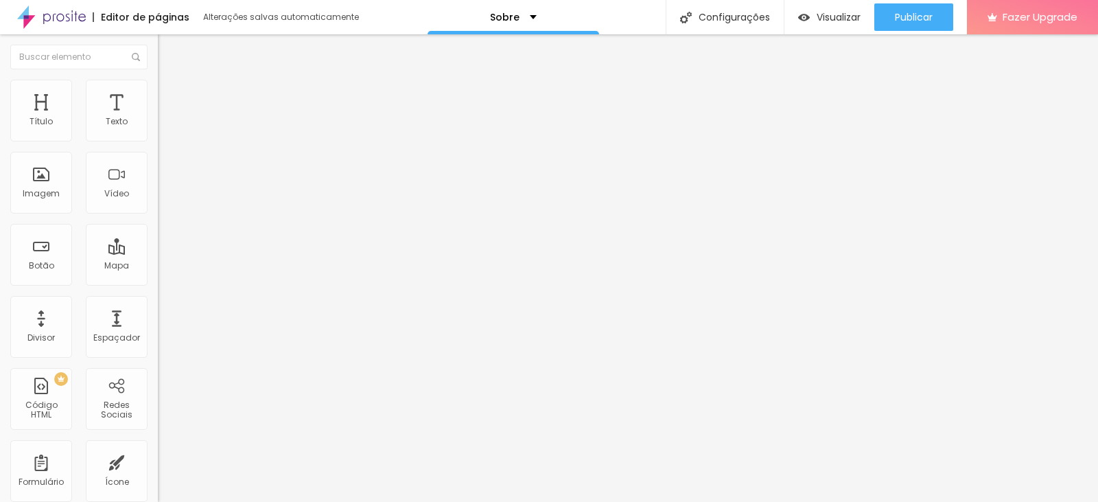
type input "27"
type input "30"
type input "31"
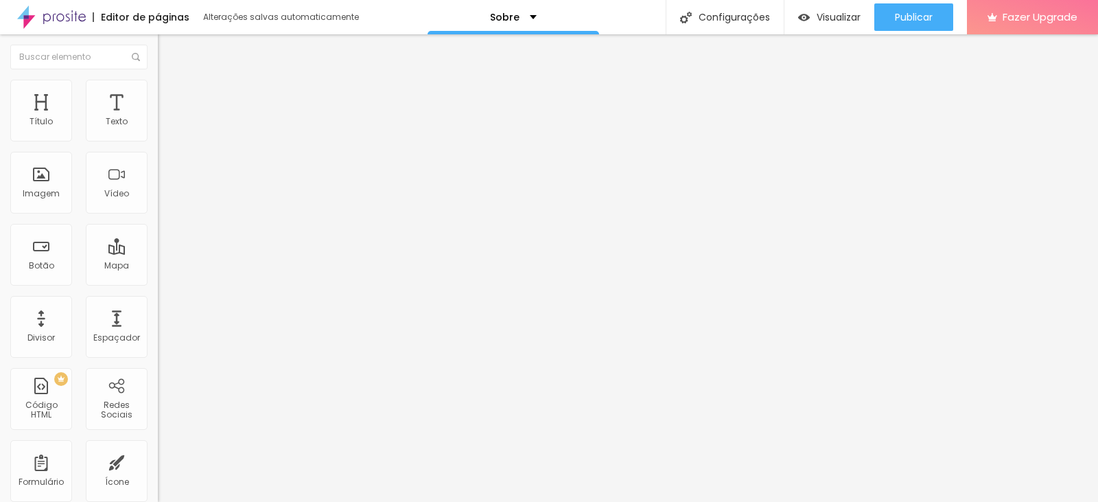
type input "34"
type input "39"
type input "37"
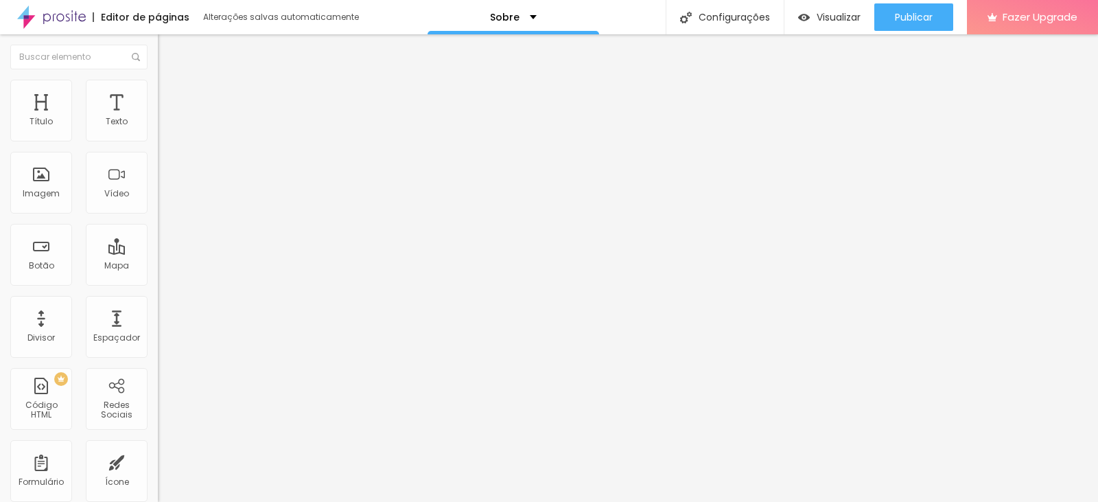
type input "37"
type input "35"
type input "34"
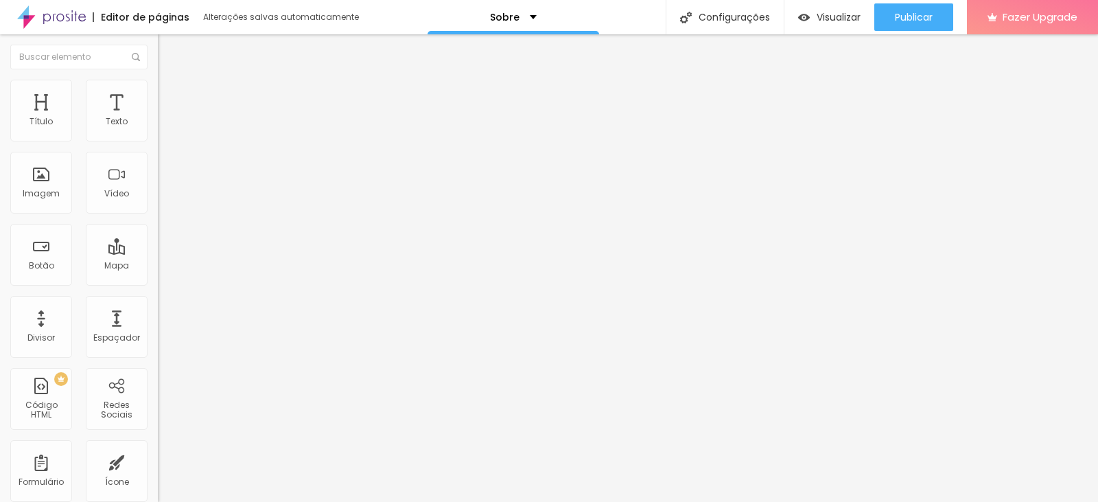
type input "33"
type input "32"
type input "31"
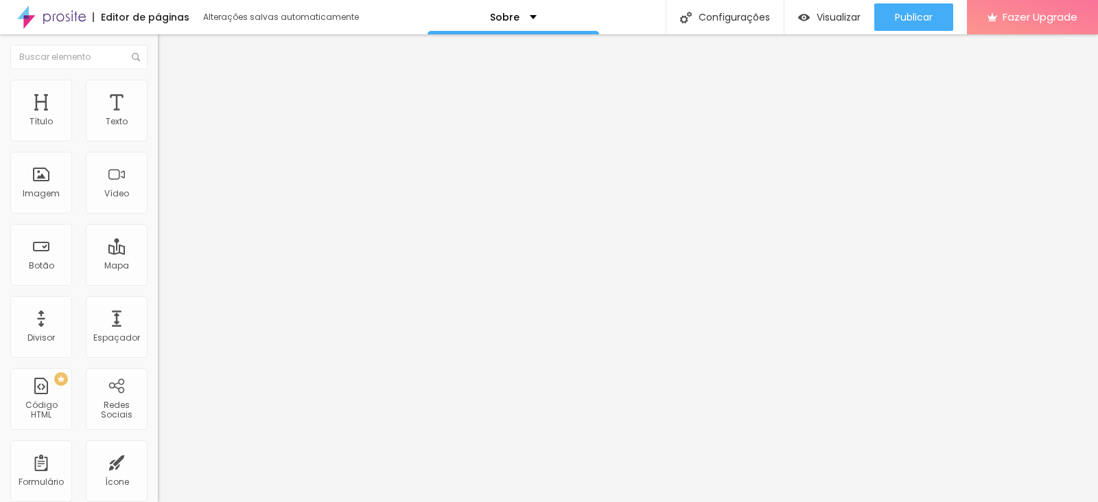
type input "31"
type input "30"
type input "29"
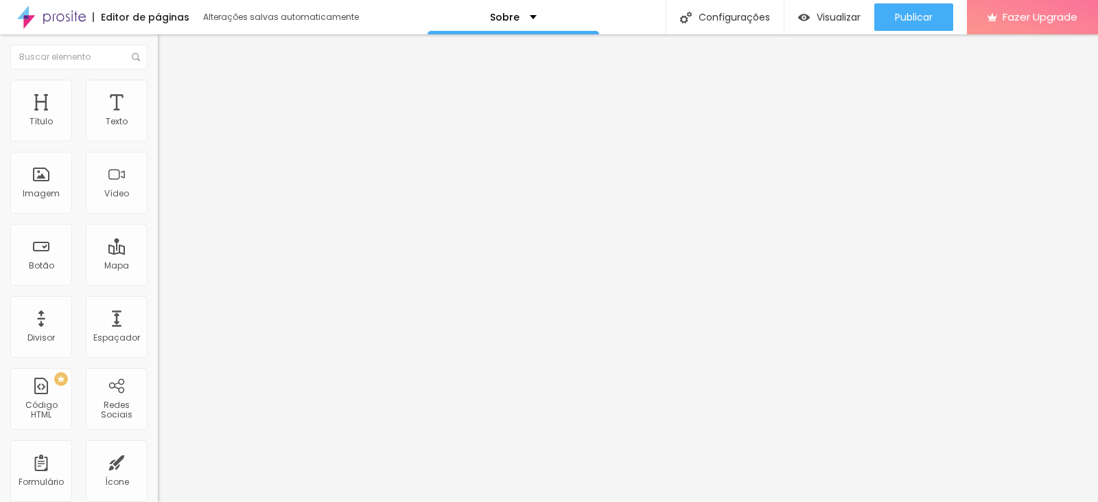
type input "28"
type input "27"
type input "26"
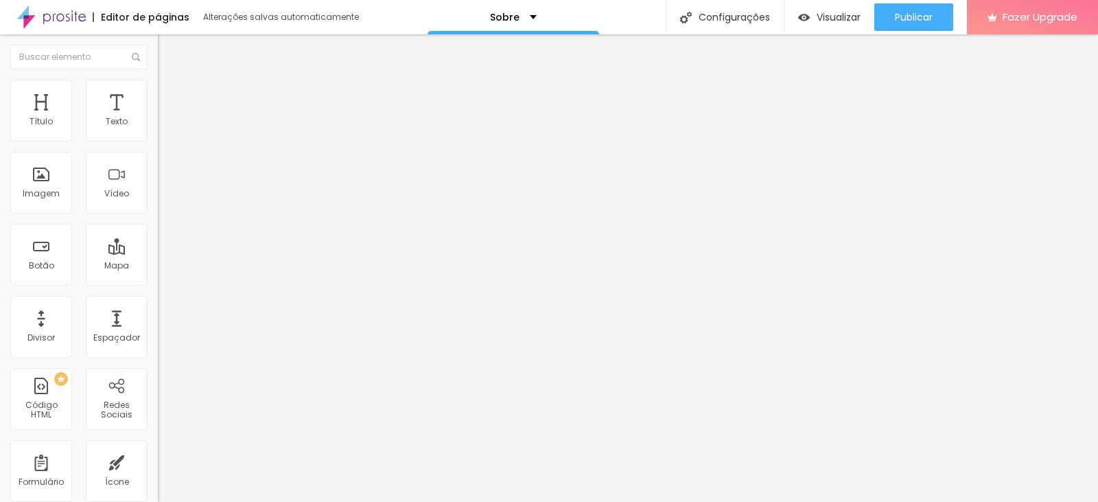
type input "26"
type input "24"
type input "22"
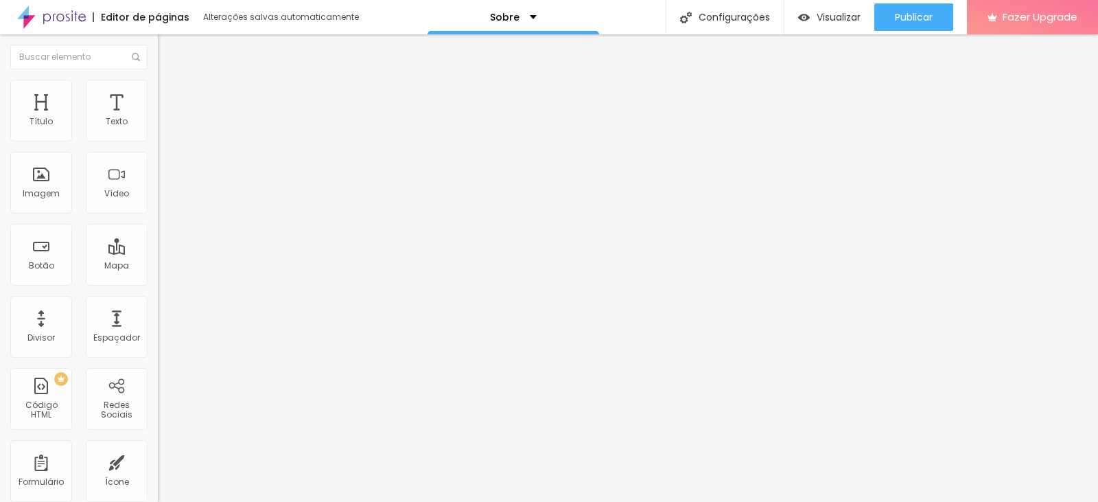
type input "21"
type input "20"
type input "19"
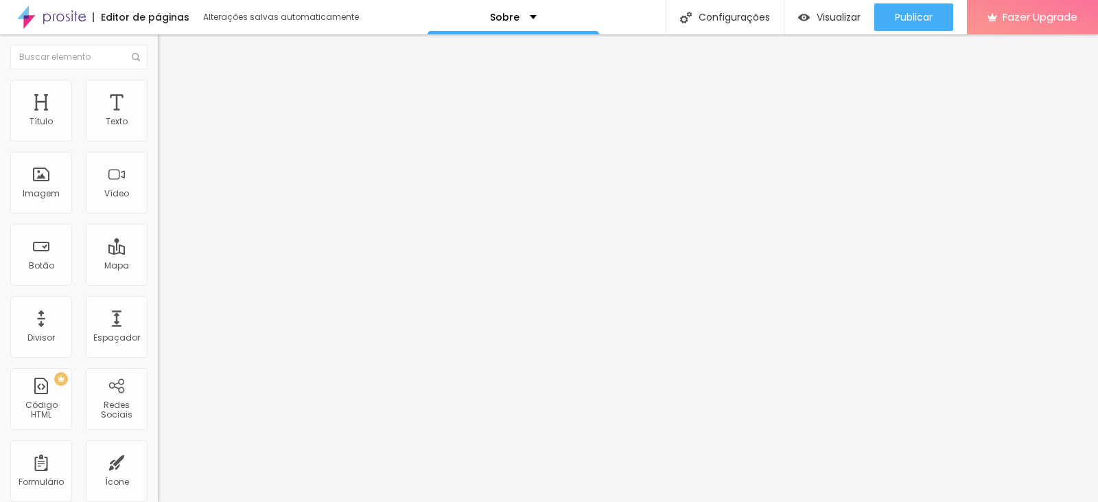
type input "19"
type input "18"
type input "17"
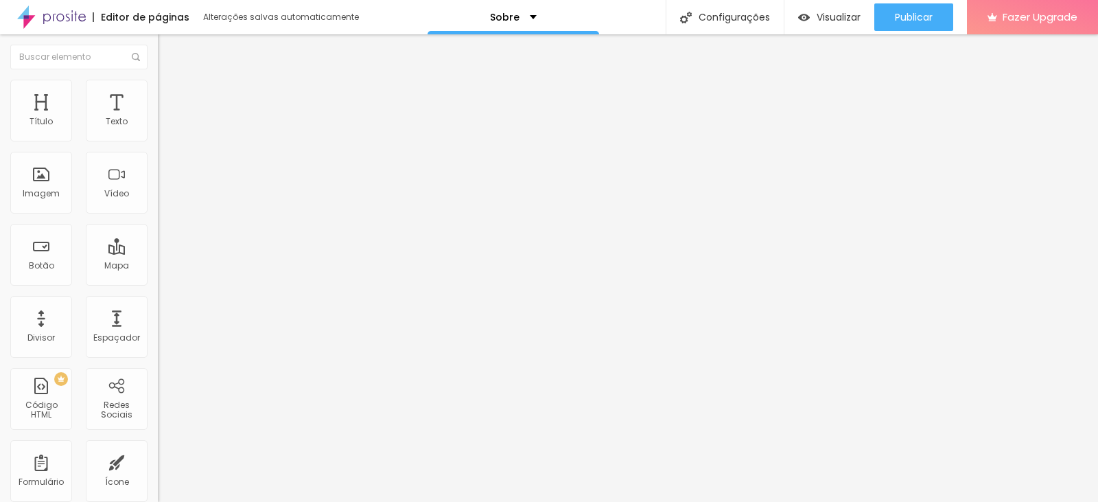
type input "19"
type input "20"
type input "22"
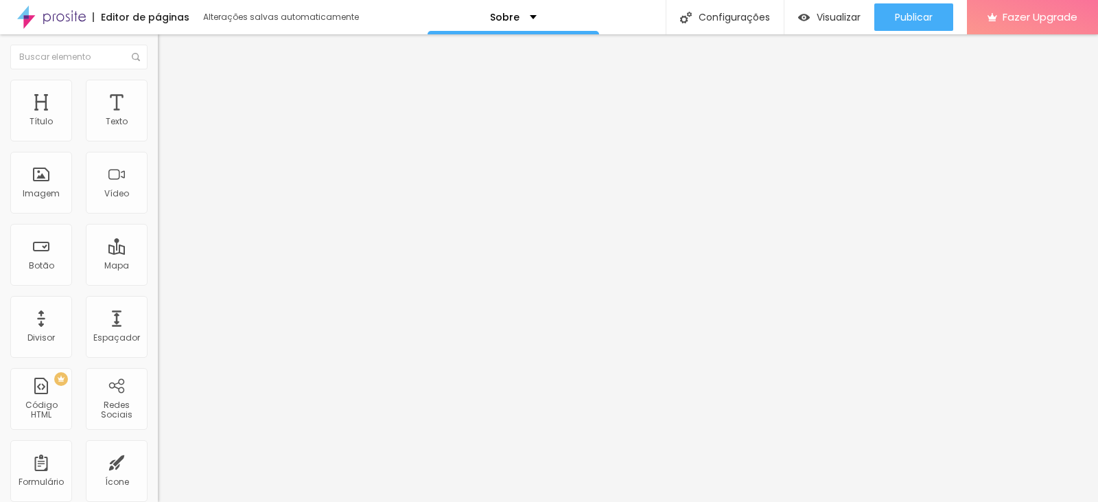
type input "22"
type input "23"
type input "27"
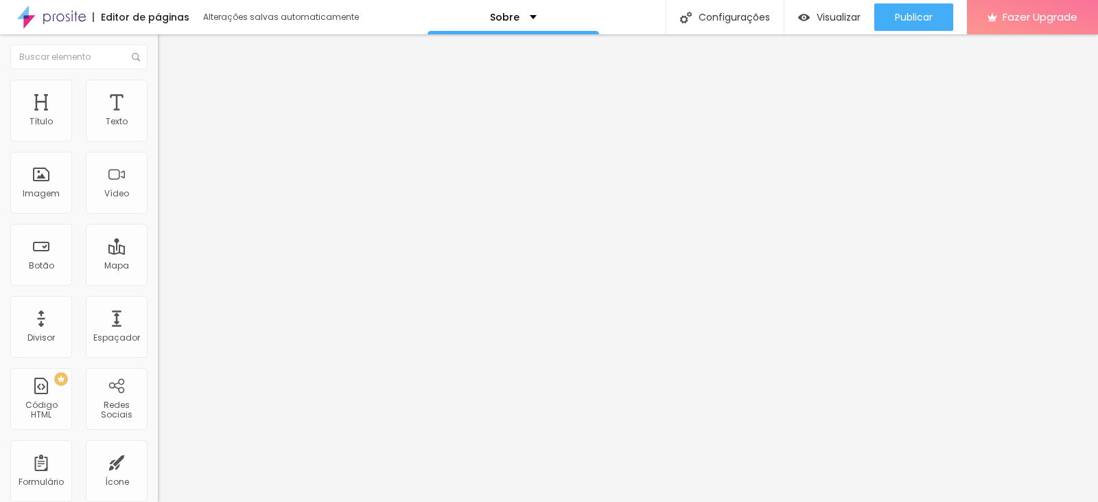
type input "28"
type input "31"
type input "33"
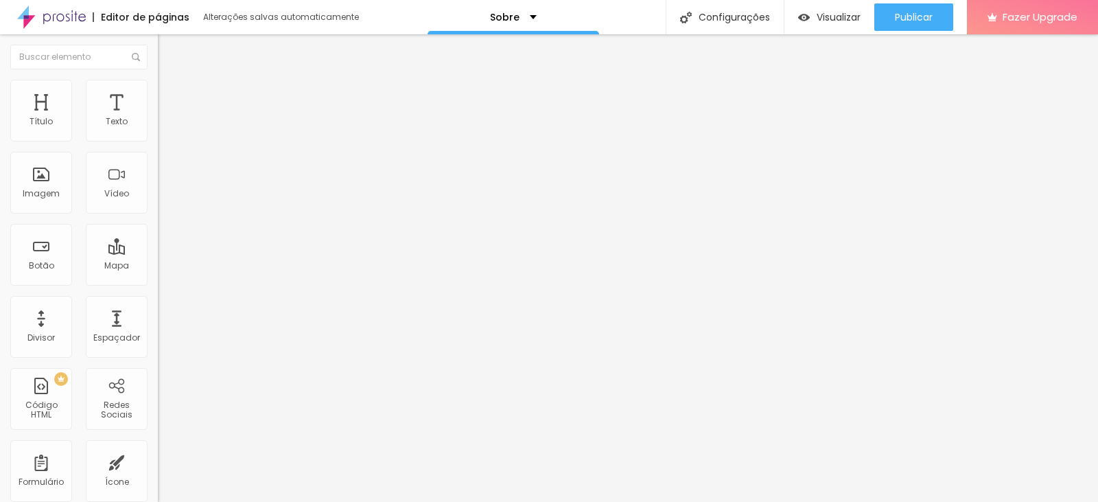
type input "33"
type input "37"
type input "39"
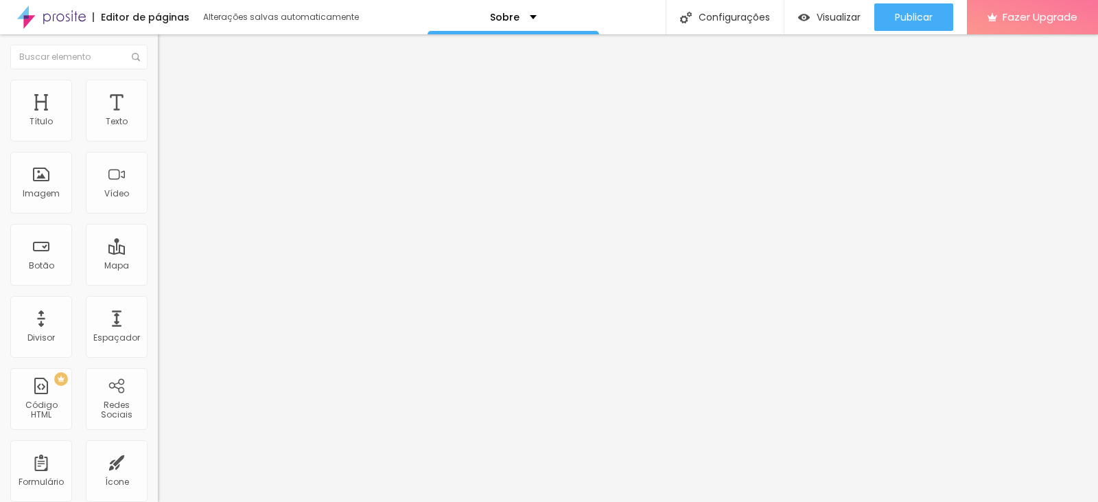
type input "40"
type input "42"
type input "43"
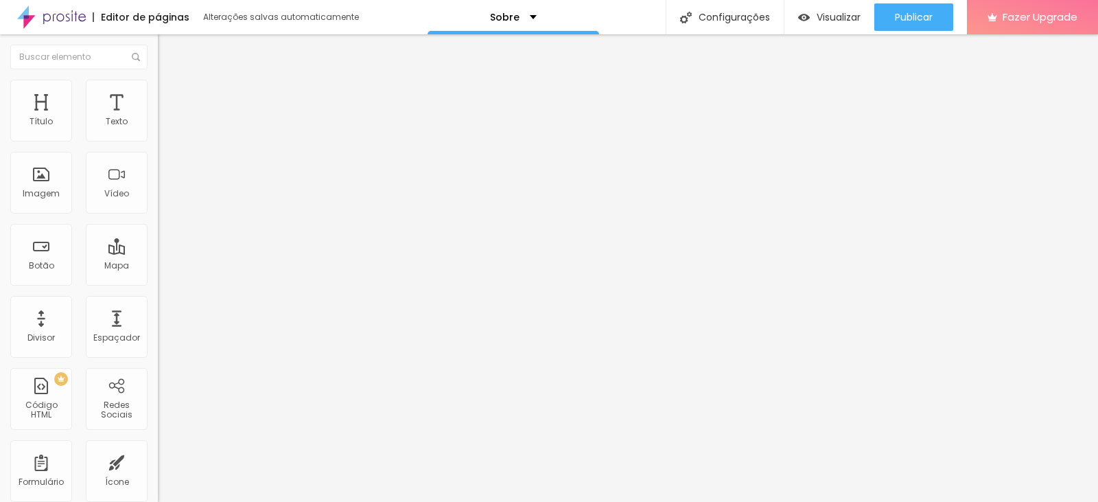
type input "43"
type input "46"
type input "49"
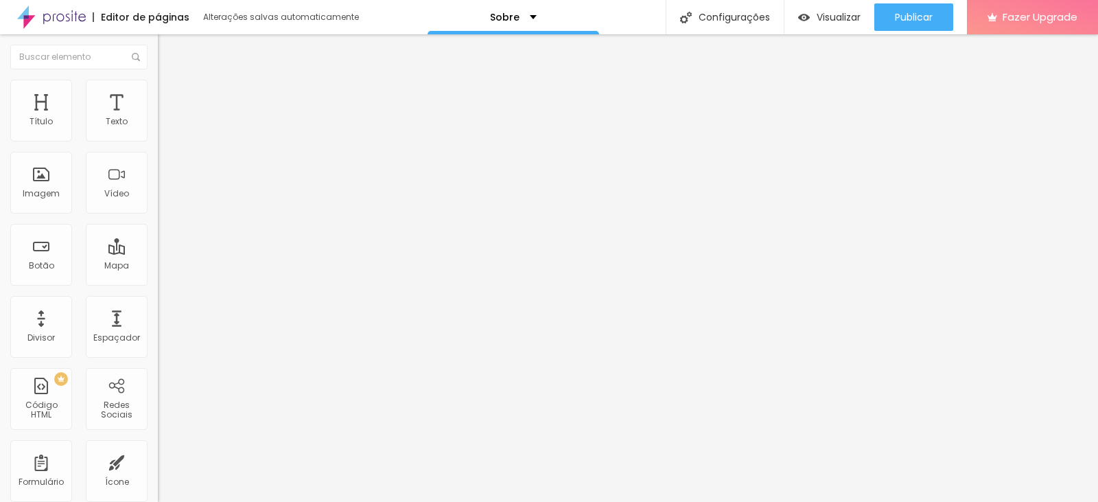
type input "50"
type input "53"
type input "55"
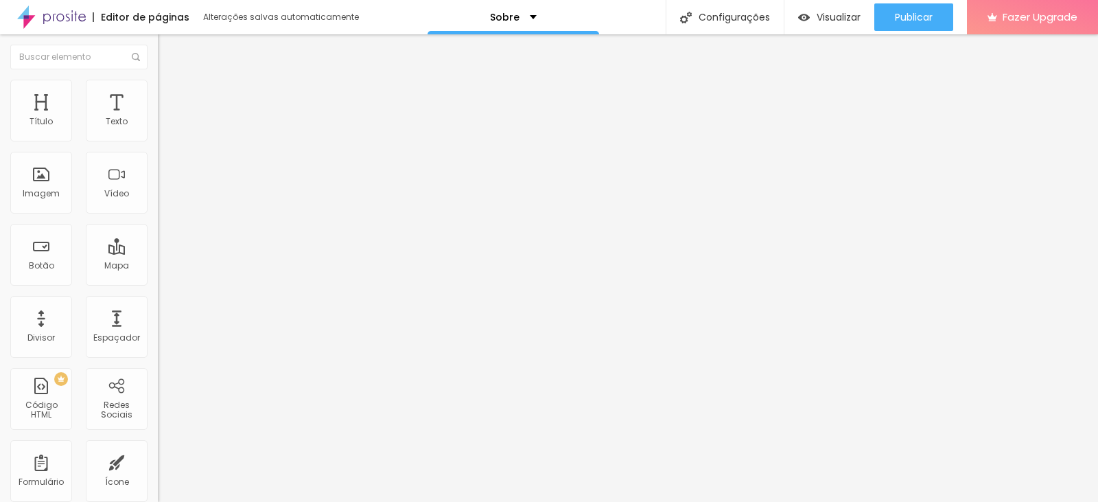
type input "55"
type input "56"
type input "57"
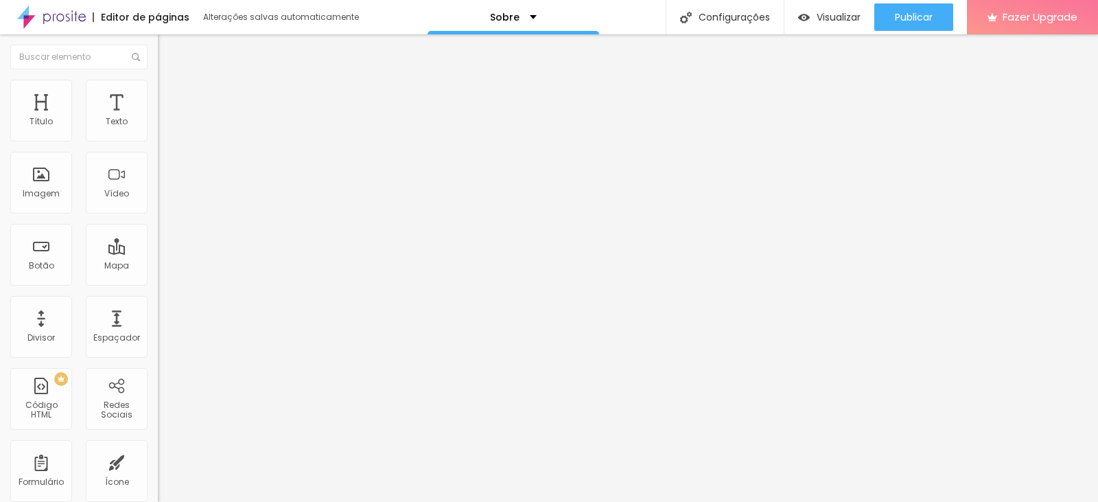
type input "60"
type input "61"
type input "62"
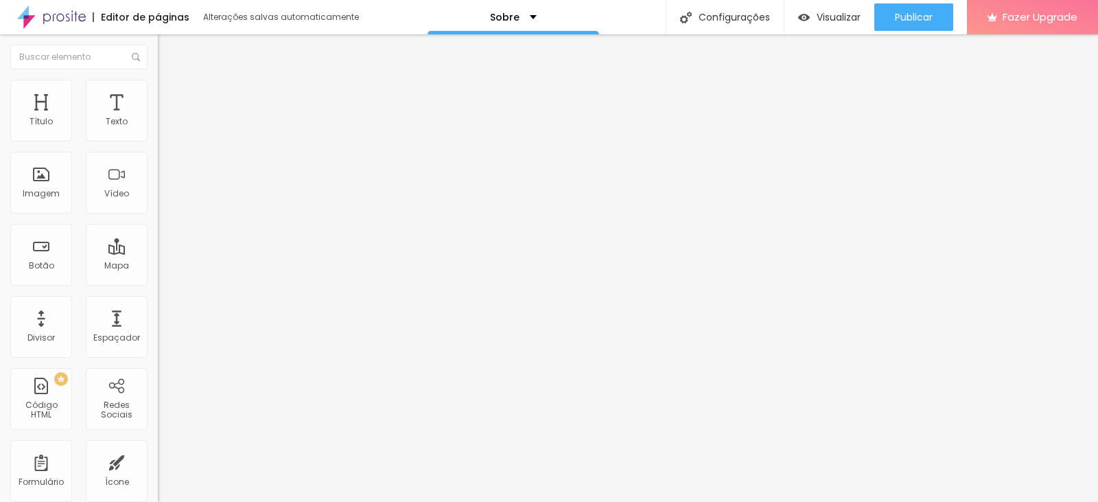
type input "62"
type input "61"
type input "60"
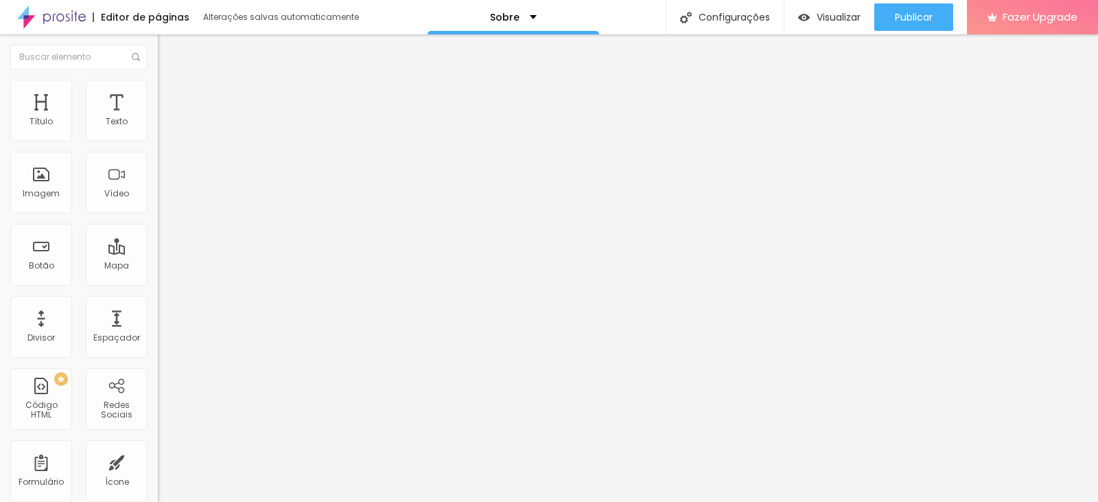
type input "59"
type input "58"
type input "57"
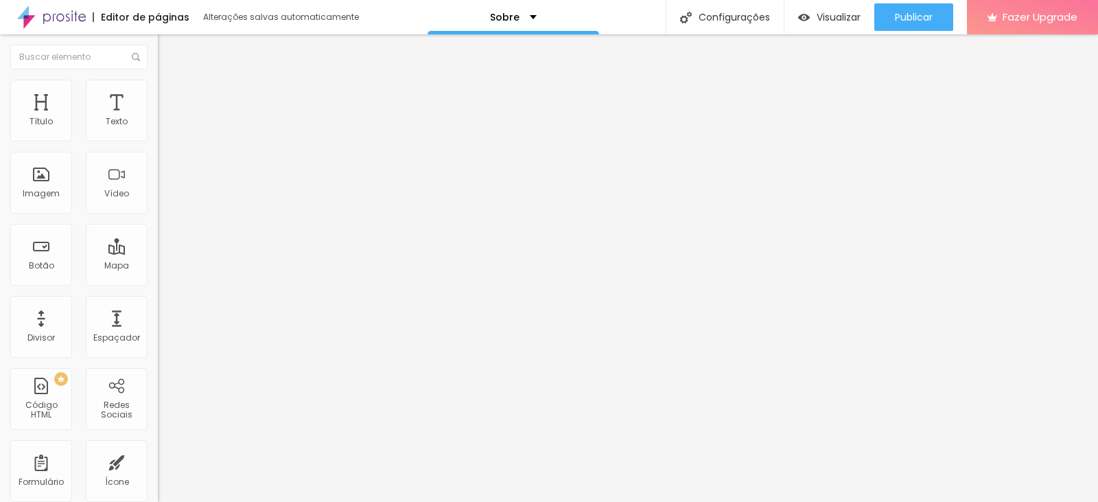
type input "57"
type input "56"
drag, startPoint x: 36, startPoint y: 158, endPoint x: 73, endPoint y: 154, distance: 37.2
type input "56"
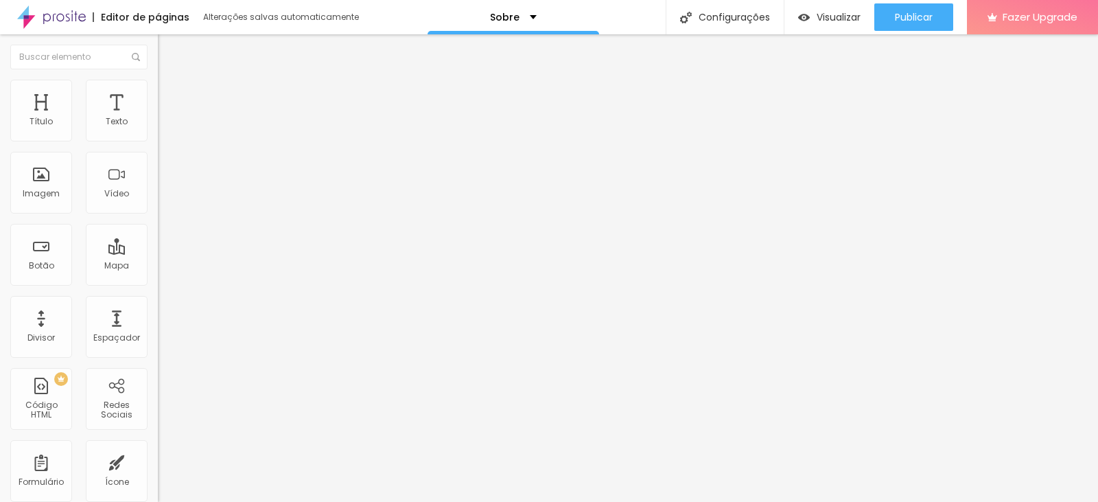
click at [158, 447] on input "range" at bounding box center [202, 452] width 89 height 11
type input "43"
type input "41"
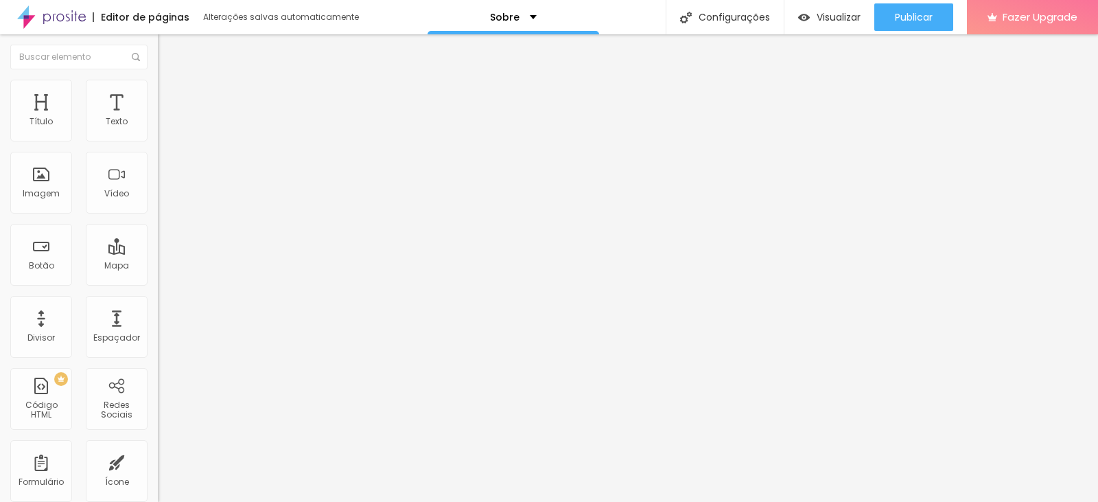
type input "36"
type input "32"
type input "27"
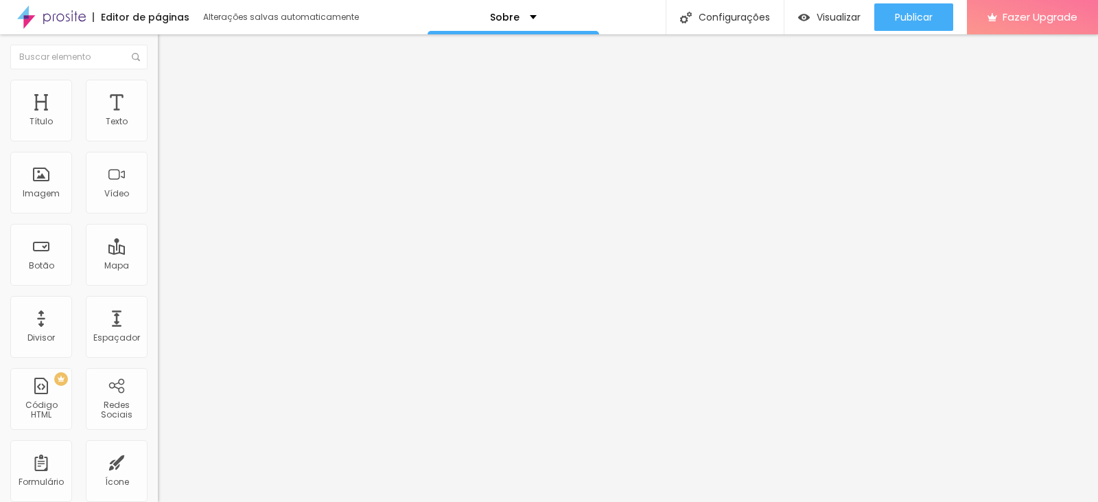
type input "27"
type input "24"
type input "21"
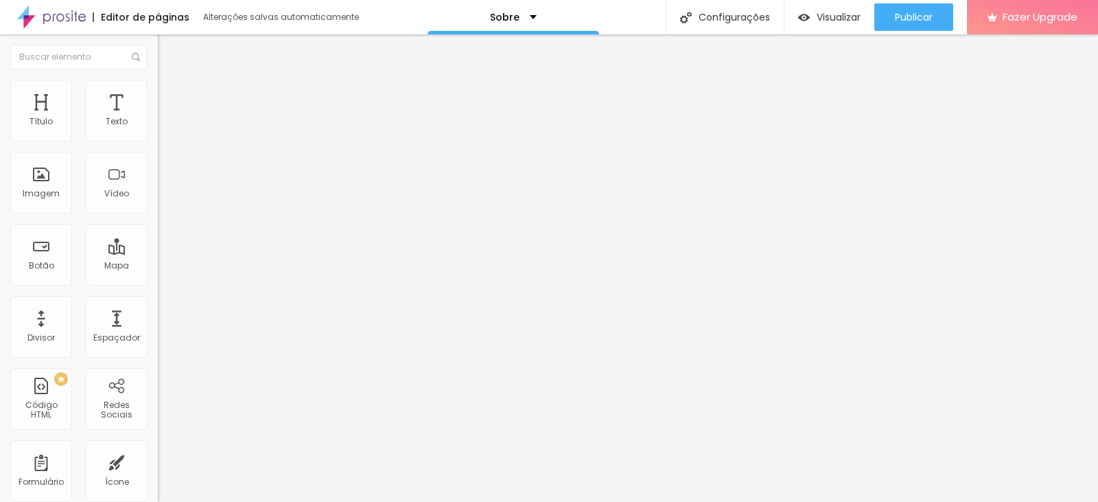
type input "17"
type input "14"
type input "13"
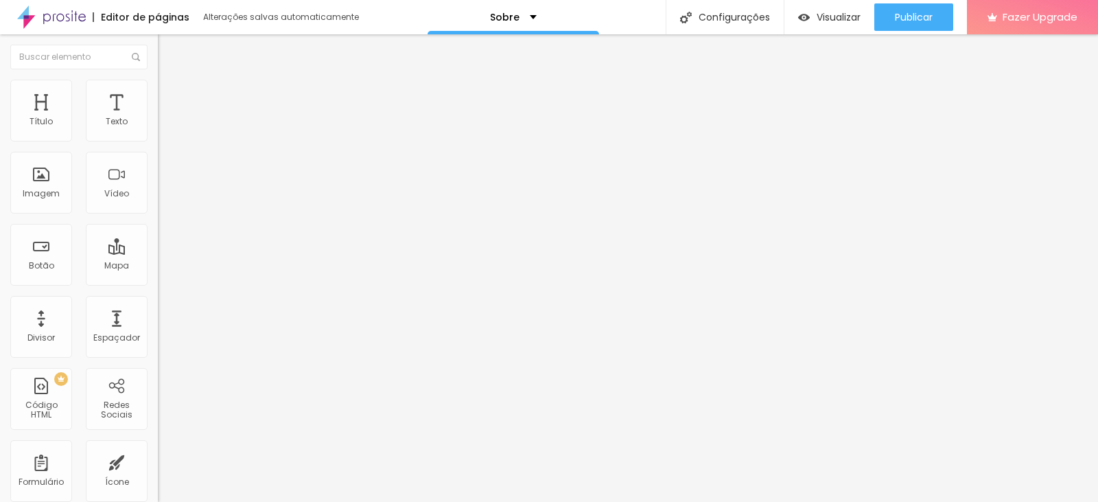
type input "13"
drag, startPoint x: 64, startPoint y: 131, endPoint x: 42, endPoint y: 132, distance: 22.7
type input "13"
click at [158, 252] on input "range" at bounding box center [202, 257] width 89 height 11
click at [158, 80] on li "Estilo" at bounding box center [237, 73] width 158 height 14
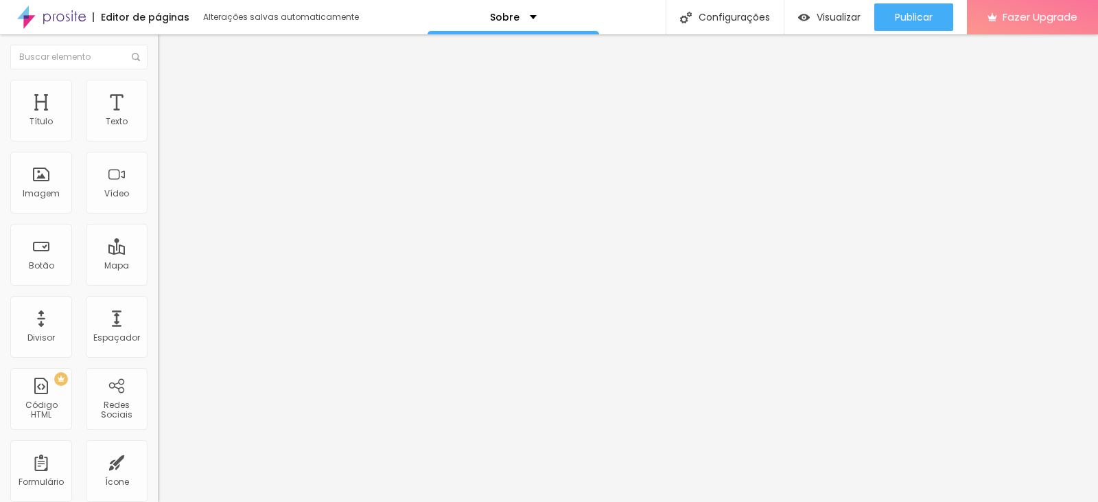
click at [169, 118] on span "Titulo 1" at bounding box center [191, 108] width 45 height 19
click at [158, 173] on div "Tipografia" at bounding box center [237, 169] width 158 height 8
click at [163, 199] on icon "button" at bounding box center [167, 195] width 8 height 8
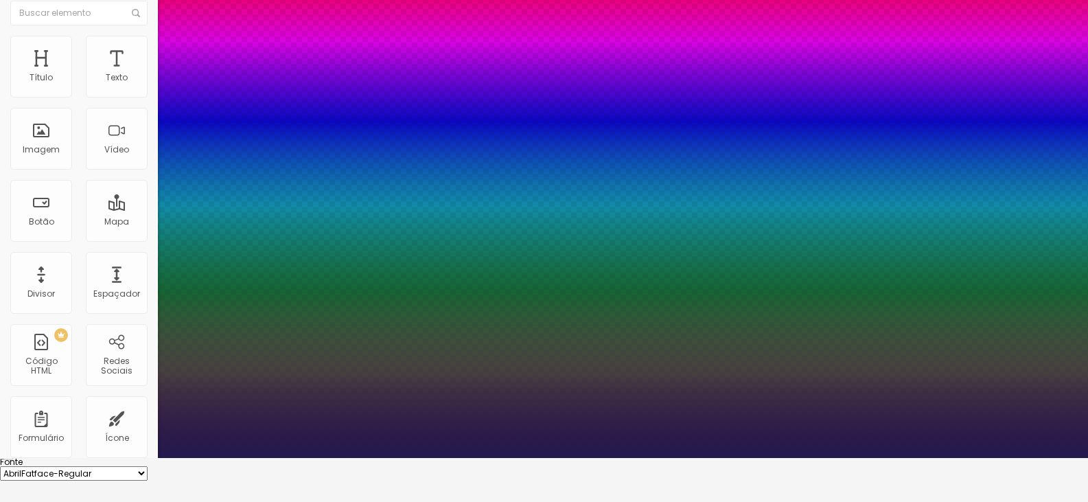
scroll to position [69, 0]
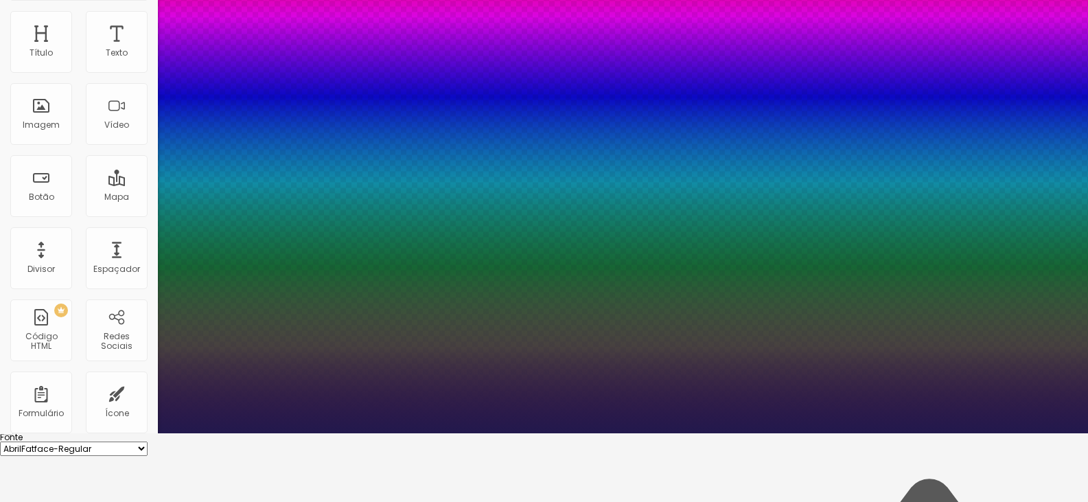
drag, startPoint x: 181, startPoint y: 316, endPoint x: 227, endPoint y: 316, distance: 46.0
click at [115, 433] on div at bounding box center [544, 433] width 1088 height 0
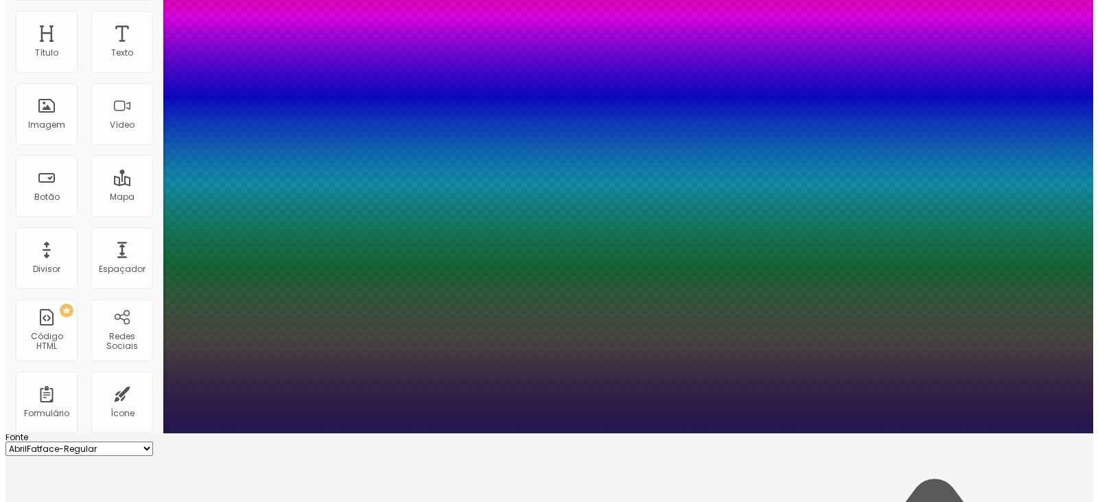
scroll to position [0, 0]
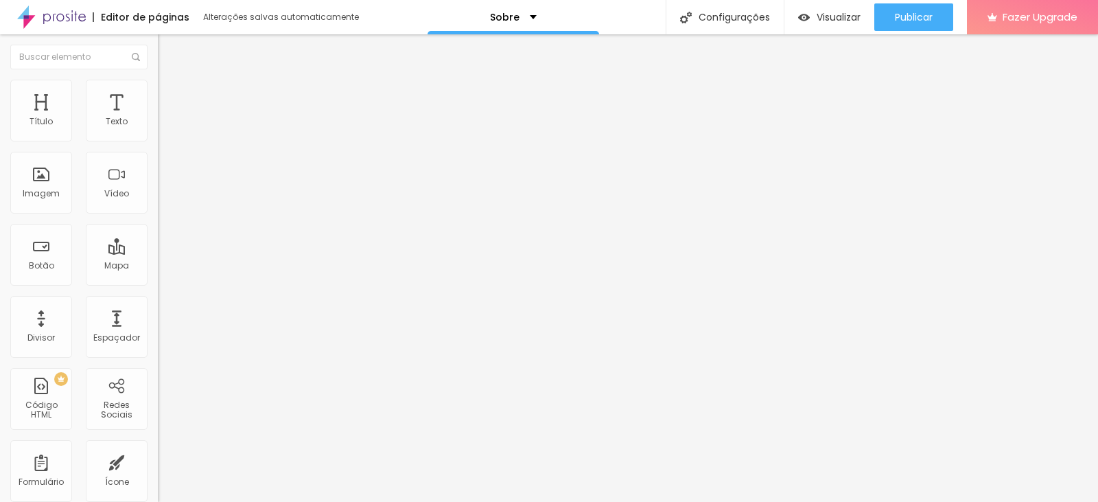
click at [170, 95] on span "Avançado" at bounding box center [192, 89] width 45 height 12
drag, startPoint x: 74, startPoint y: 160, endPoint x: 40, endPoint y: 161, distance: 34.3
click at [158, 447] on input "range" at bounding box center [202, 452] width 89 height 11
click at [830, 19] on span "Visualizar" at bounding box center [838, 17] width 44 height 11
click at [169, 122] on icon "button" at bounding box center [170, 120] width 3 height 3
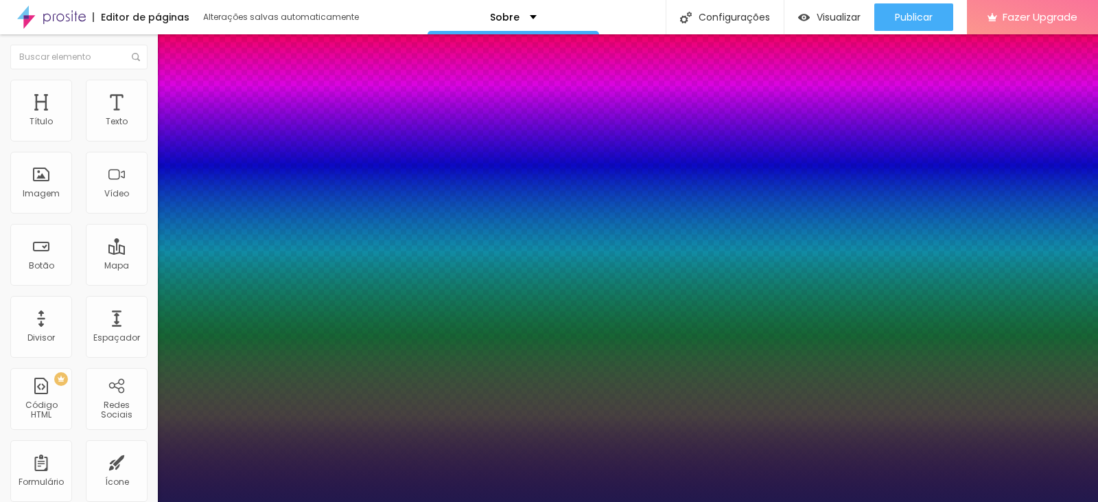
drag, startPoint x: 232, startPoint y: 330, endPoint x: 251, endPoint y: 330, distance: 19.2
click at [754, 501] on div at bounding box center [549, 502] width 1098 height 0
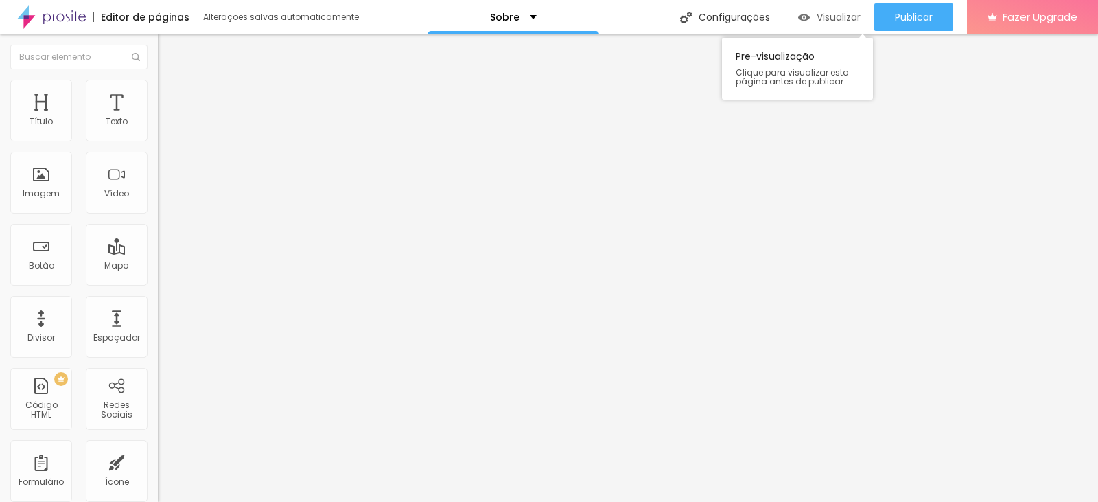
click at [826, 16] on span "Visualizar" at bounding box center [838, 17] width 44 height 11
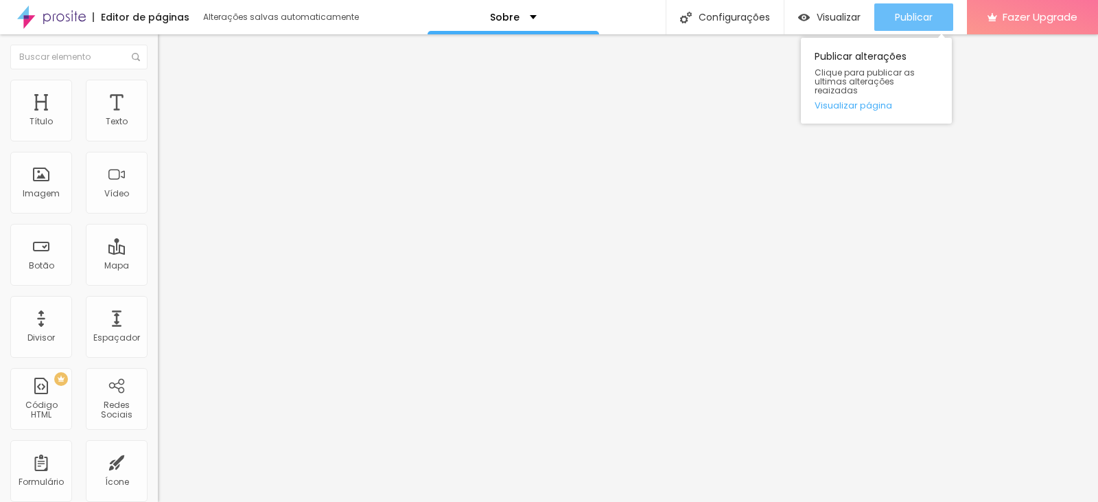
click at [906, 12] on span "Publicar" at bounding box center [914, 17] width 38 height 11
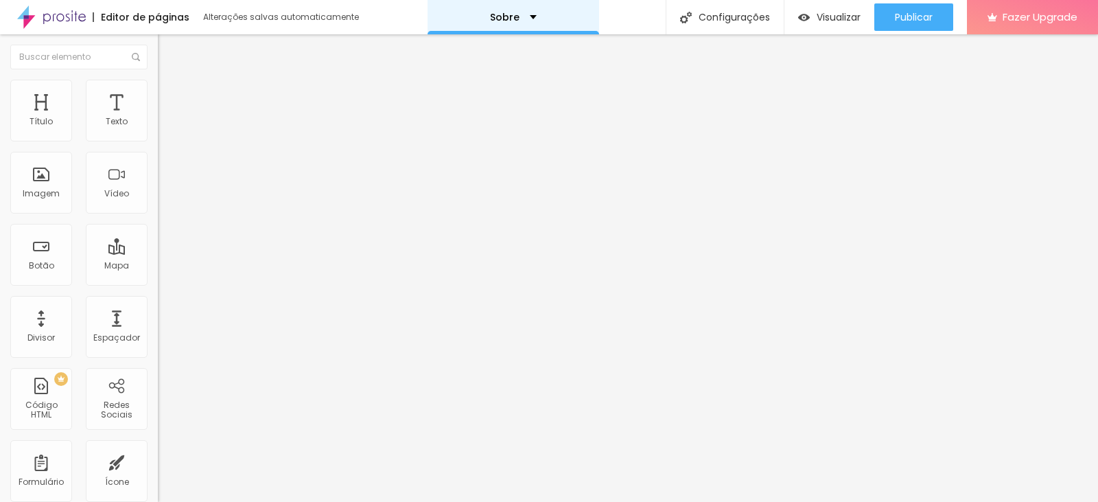
click at [516, 13] on div "Sobre" at bounding box center [513, 17] width 47 height 10
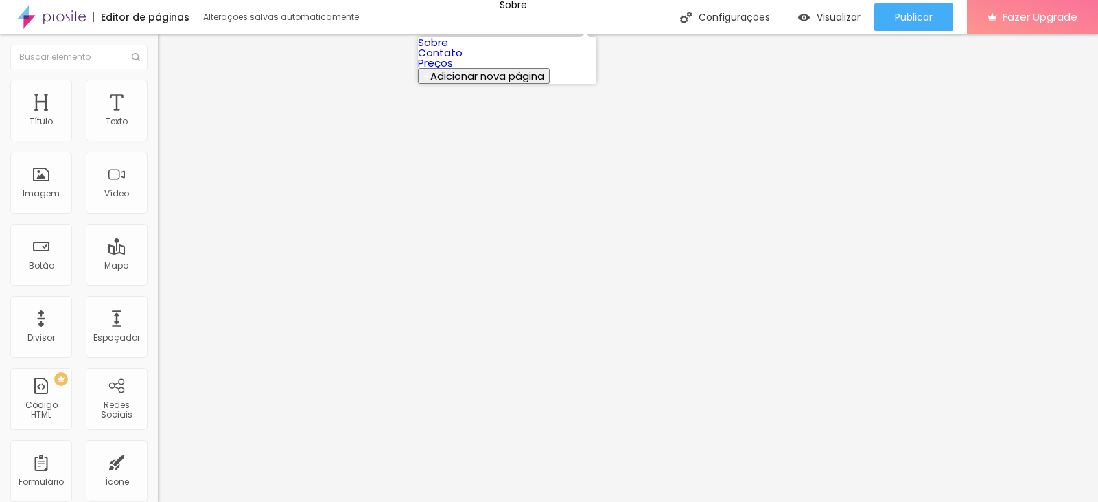
click at [462, 60] on link "Contato" at bounding box center [440, 52] width 45 height 14
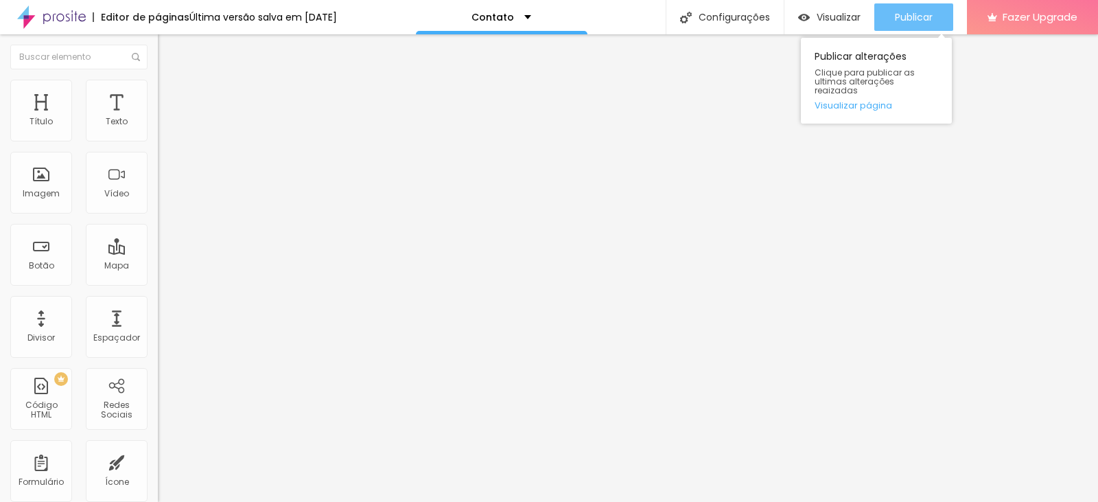
click at [910, 5] on div "Publicar" at bounding box center [914, 16] width 38 height 27
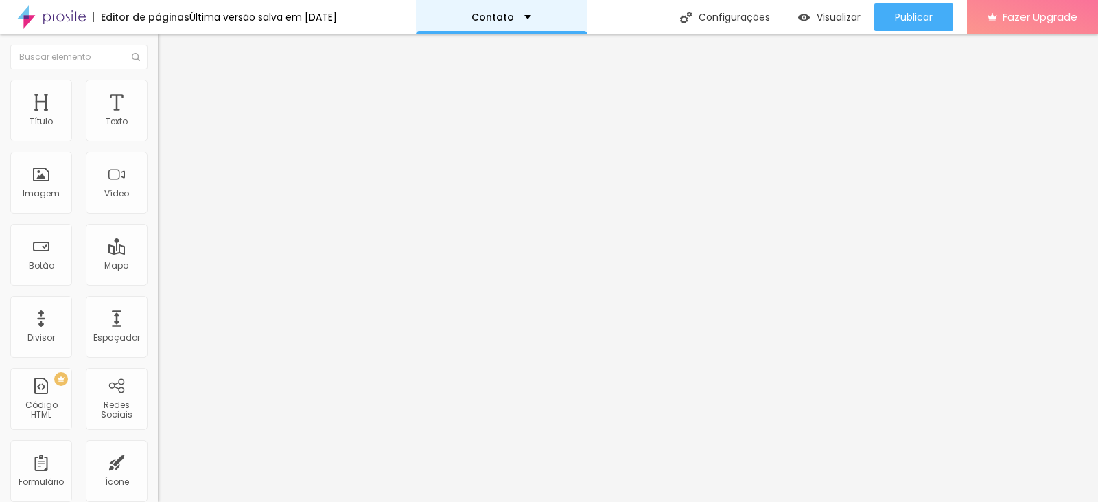
click at [524, 22] on div "Contato" at bounding box center [502, 17] width 172 height 34
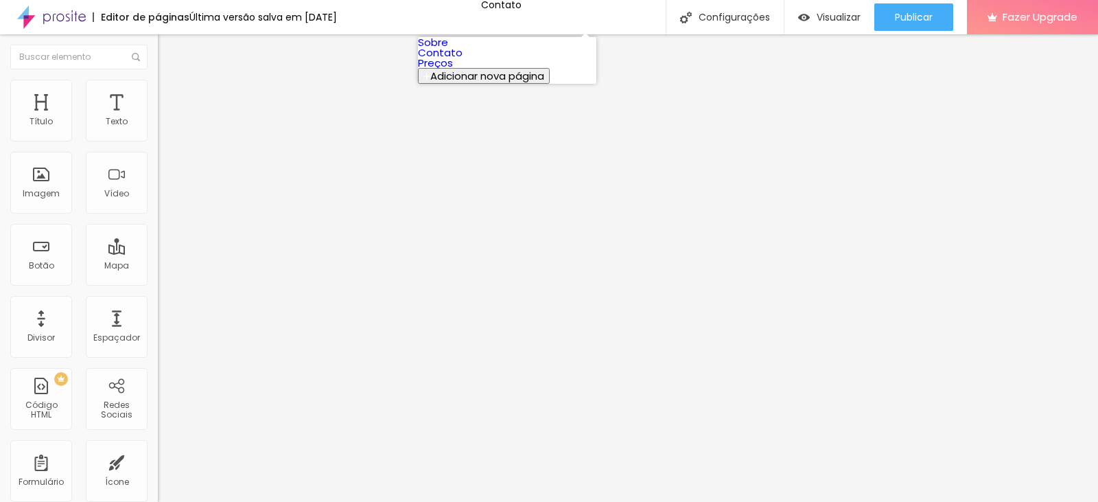
click at [448, 49] on link "Sobre" at bounding box center [433, 42] width 30 height 14
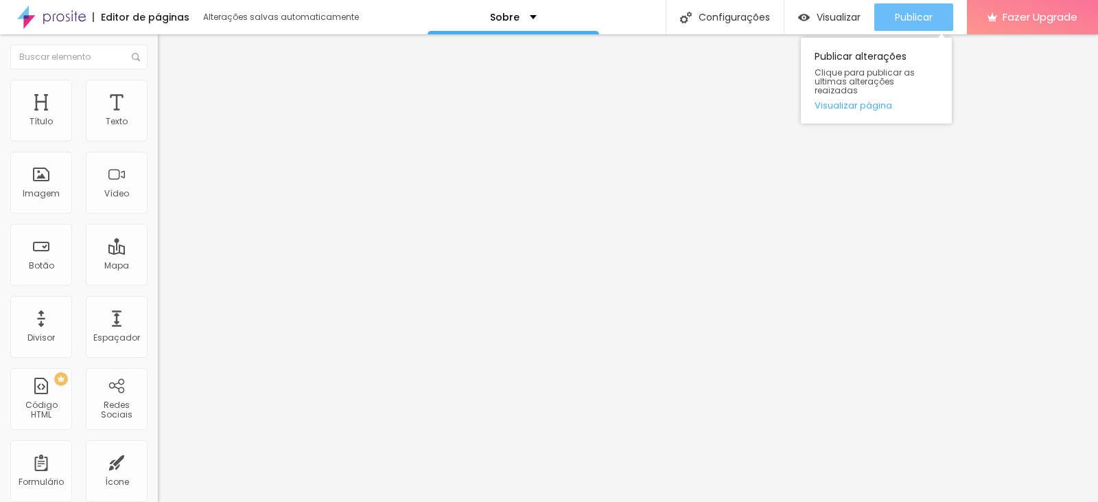
click at [921, 16] on span "Publicar" at bounding box center [914, 17] width 38 height 11
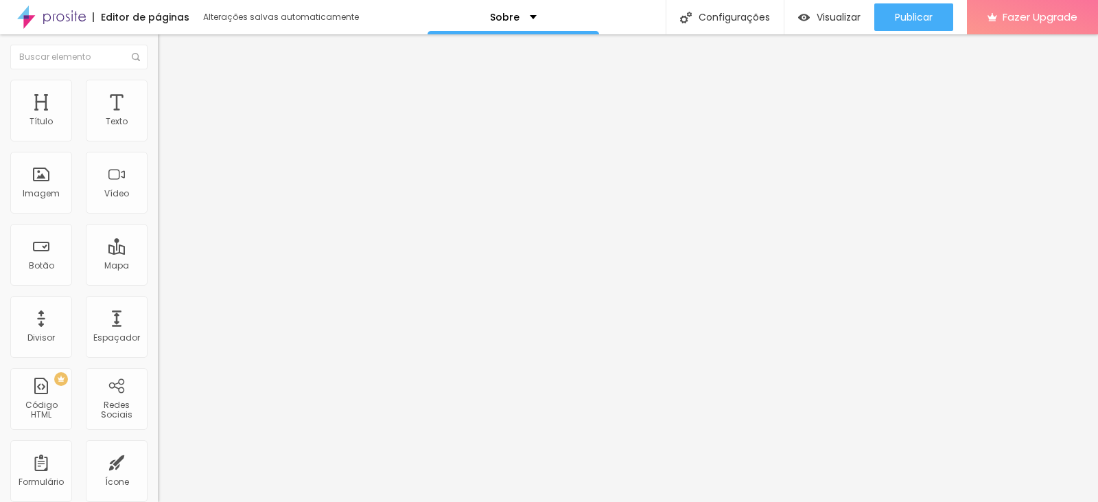
click at [61, 14] on img at bounding box center [51, 17] width 69 height 34
